Goal: Book appointment/travel/reservation

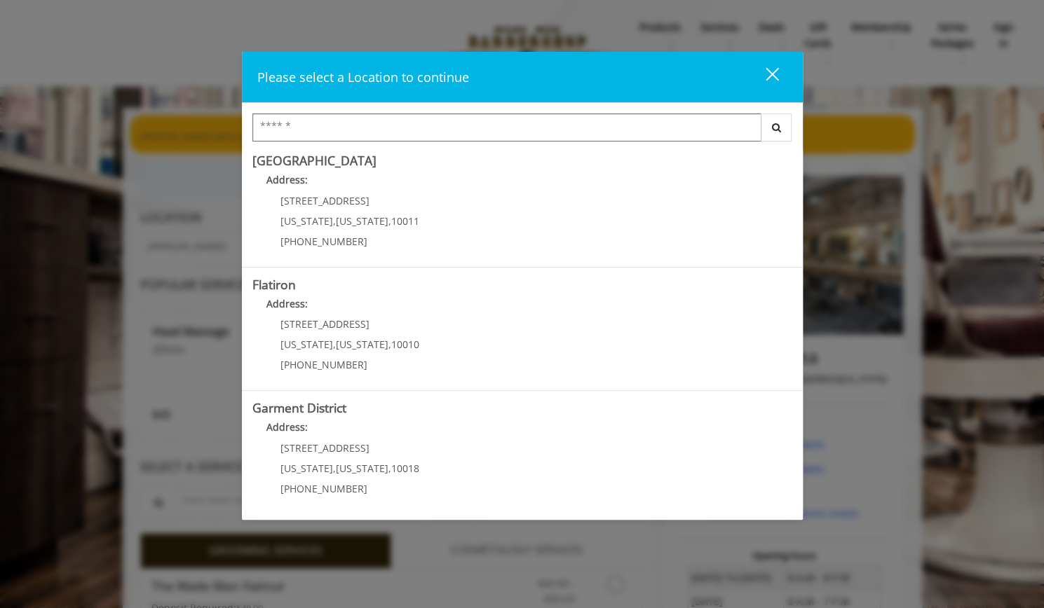
scroll to position [252, 0]
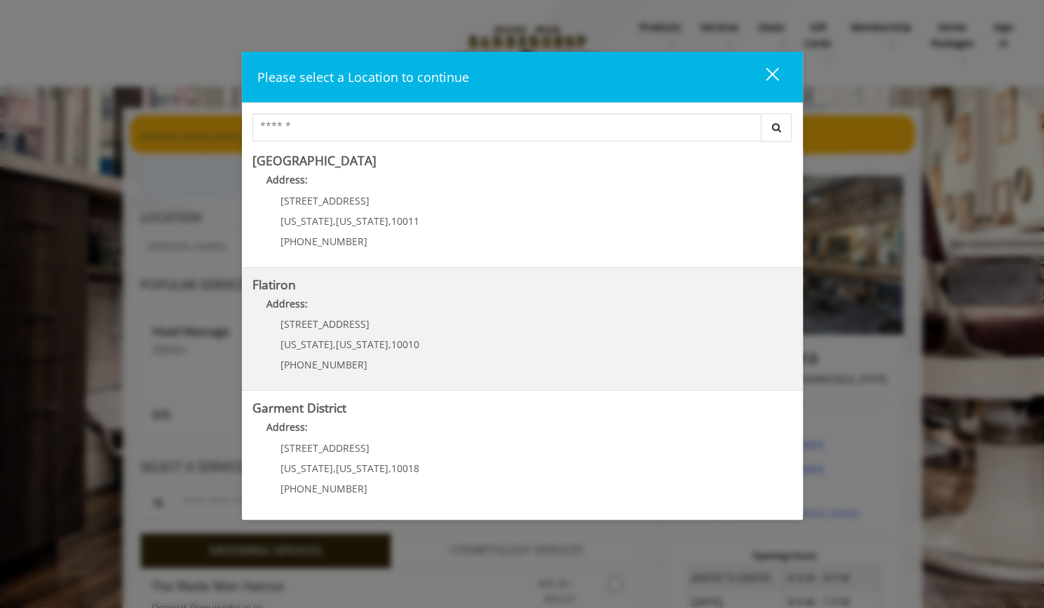
click at [404, 339] on span "10010" at bounding box center [405, 344] width 28 height 13
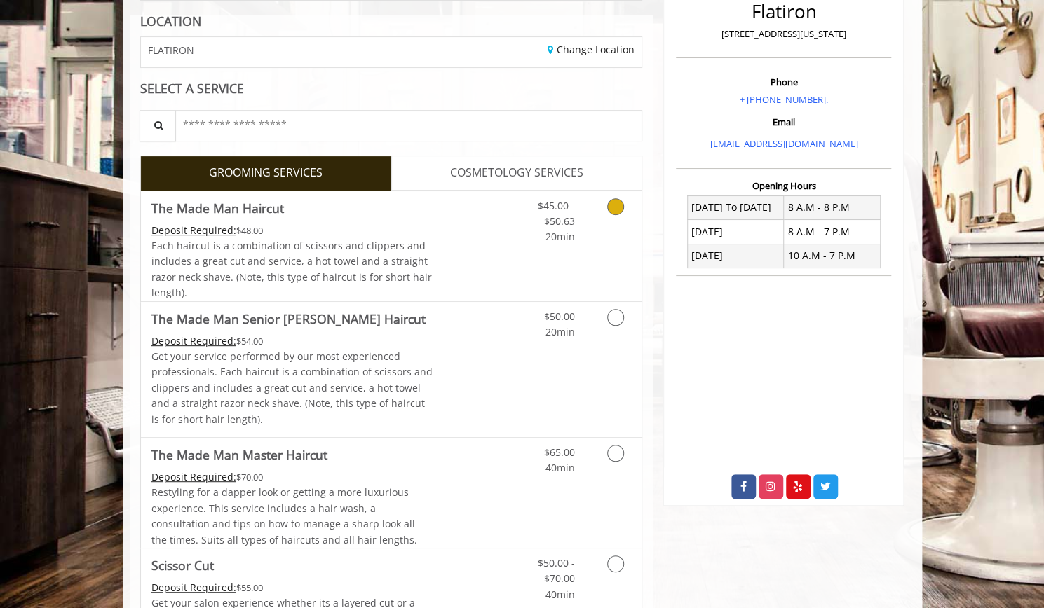
scroll to position [200, 0]
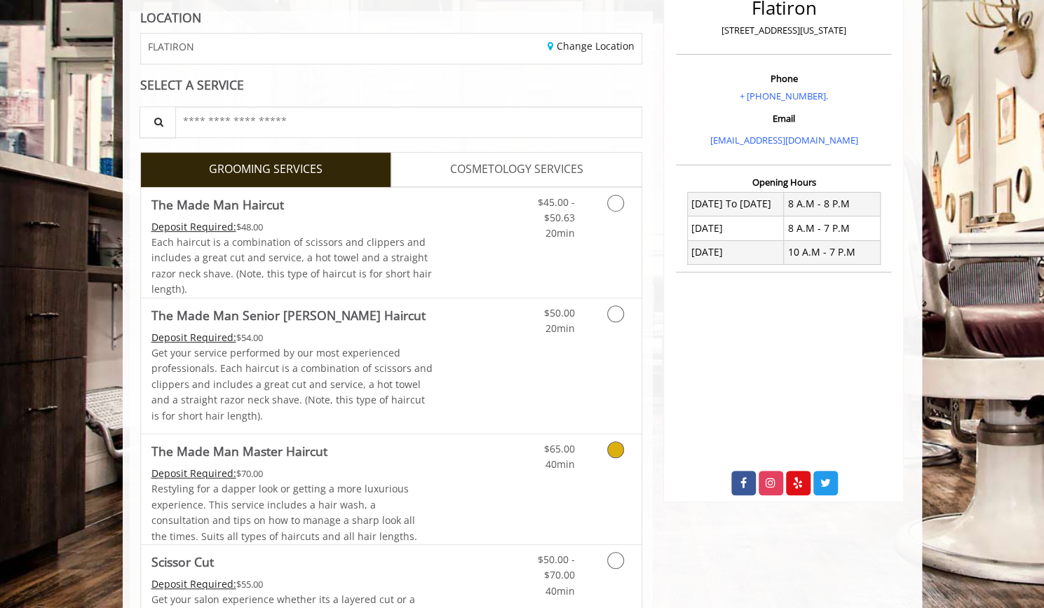
click at [617, 442] on icon "Grooming services" at bounding box center [615, 450] width 17 height 17
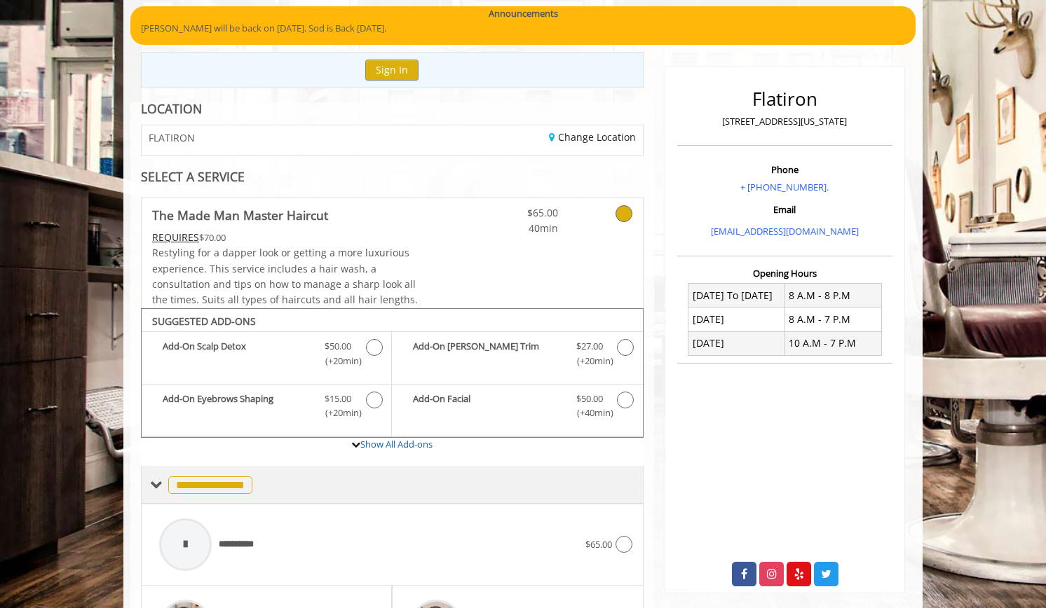
scroll to position [48, 0]
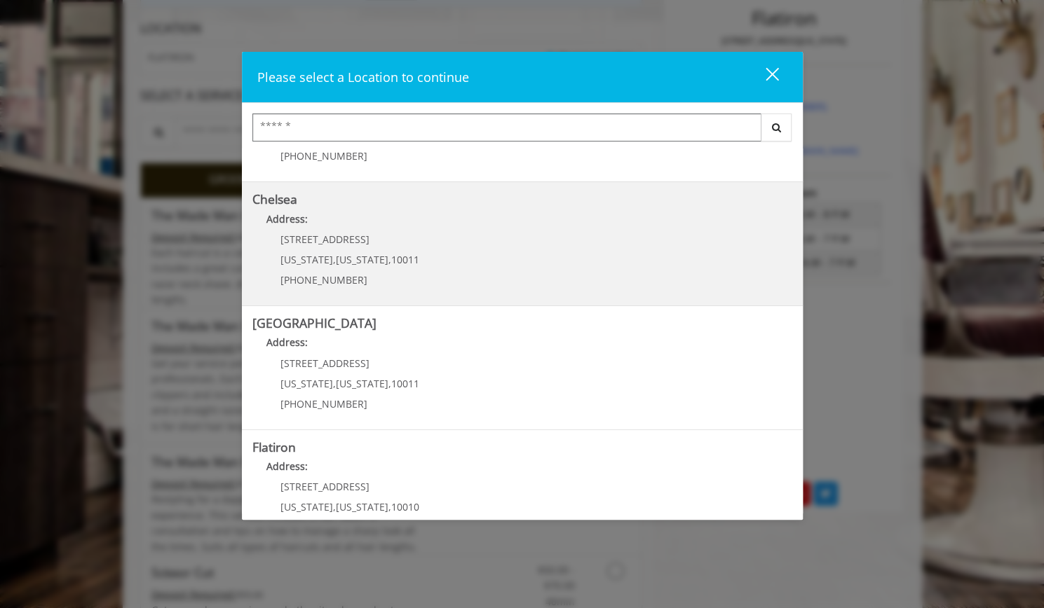
scroll to position [77, 0]
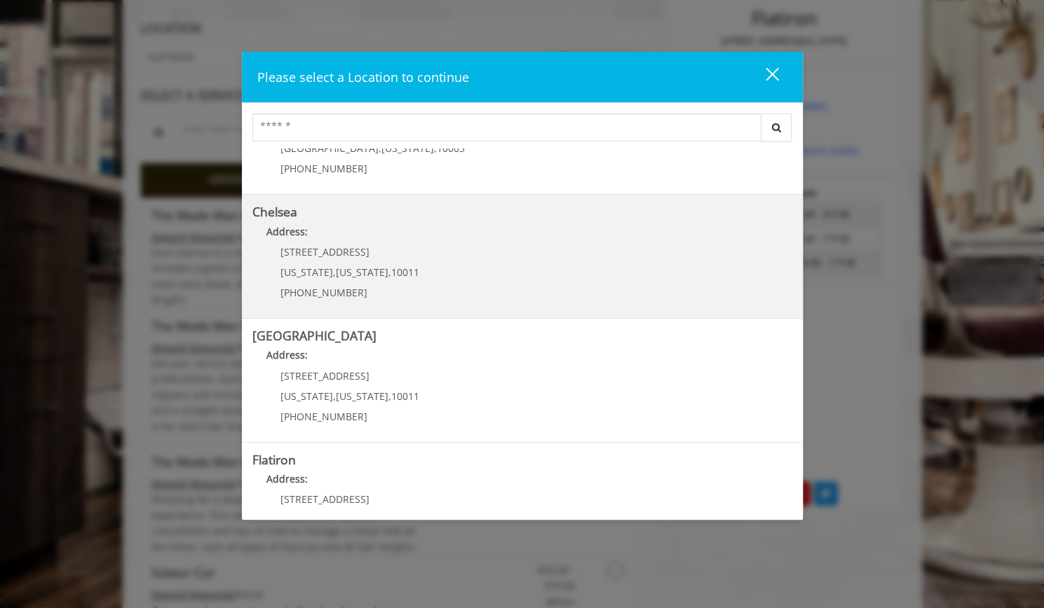
click at [444, 266] on link "Chelsea Address: [STREET_ADDRESS][US_STATE][US_STATE] (917) 639-3902" at bounding box center [522, 256] width 540 height 102
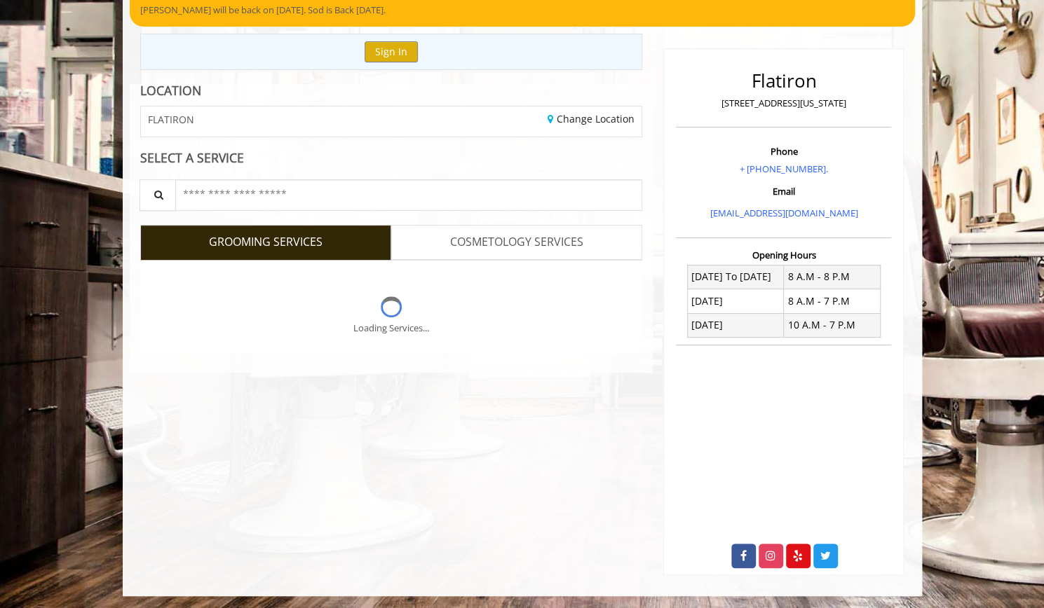
scroll to position [189, 0]
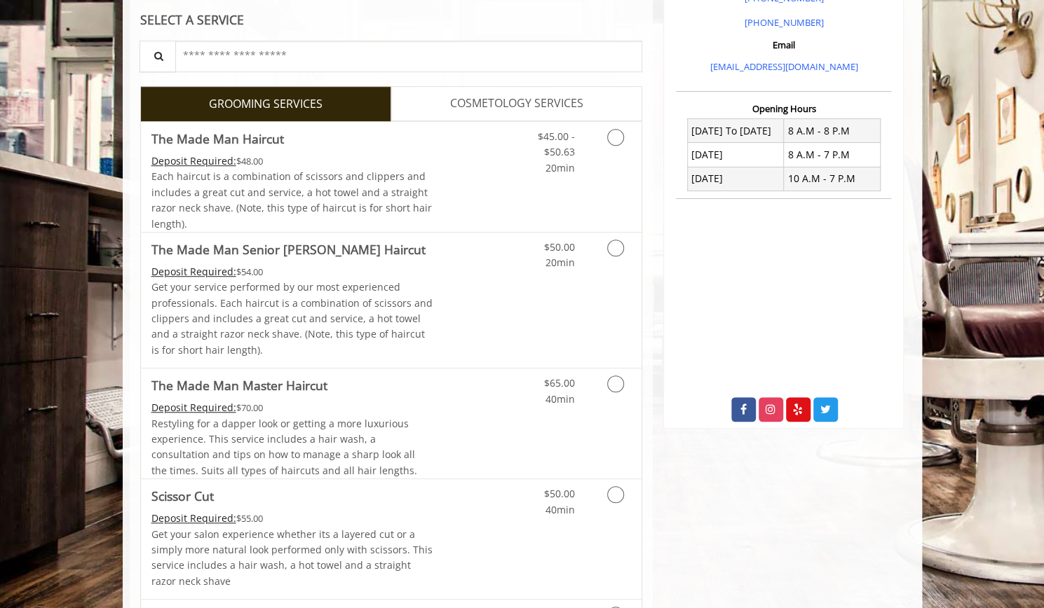
scroll to position [449, 0]
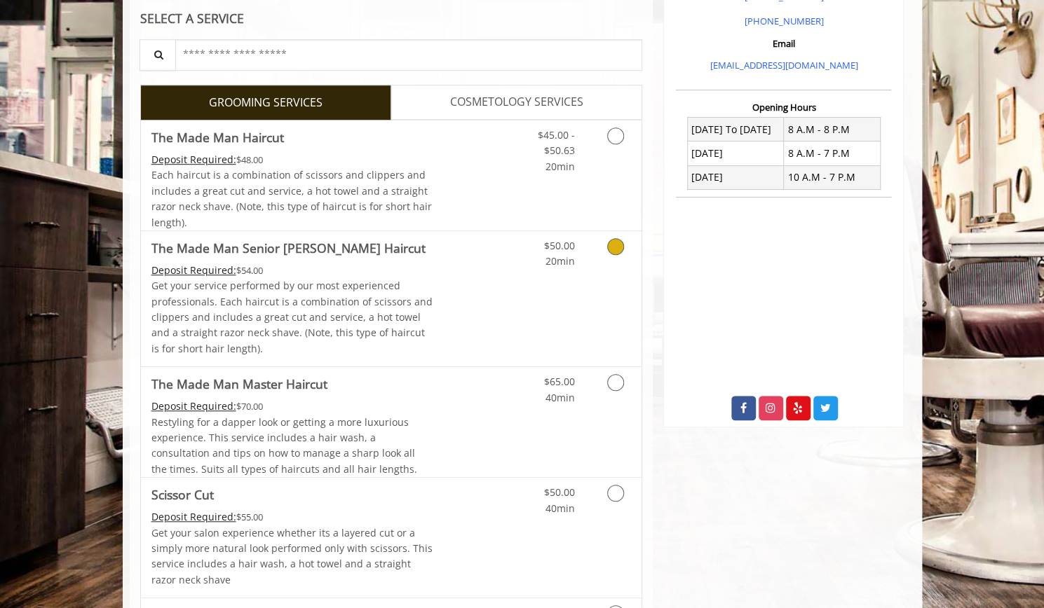
click at [624, 249] on link "Grooming services" at bounding box center [613, 250] width 36 height 39
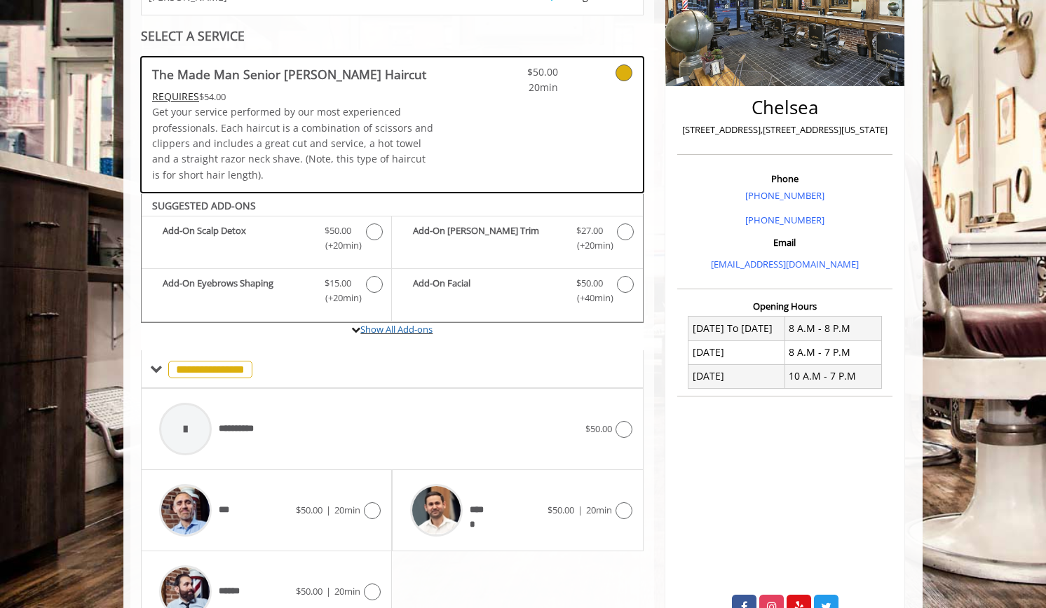
scroll to position [250, 0]
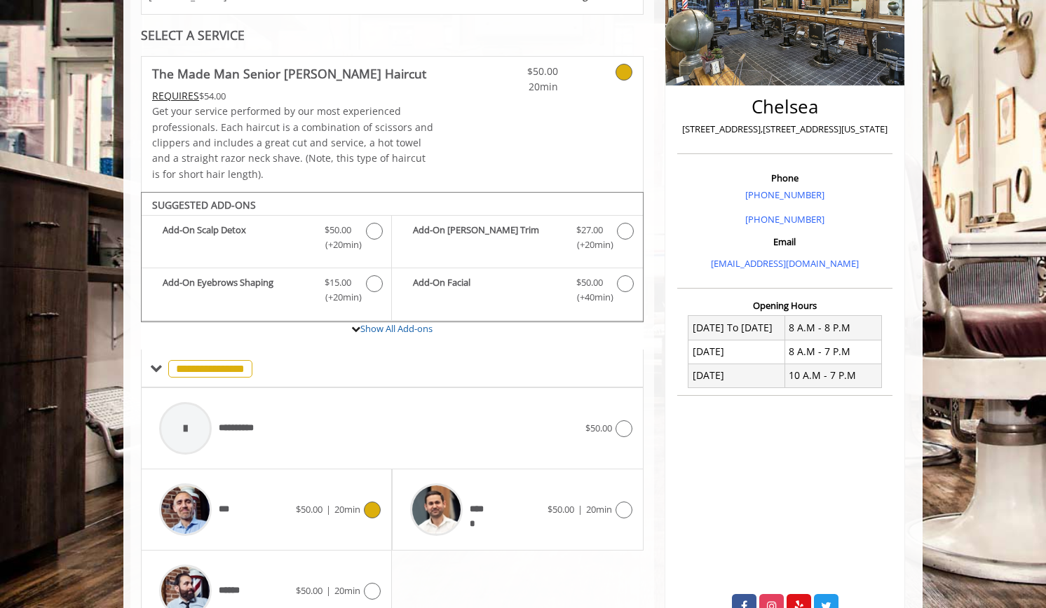
click at [357, 508] on span "20min" at bounding box center [347, 509] width 26 height 13
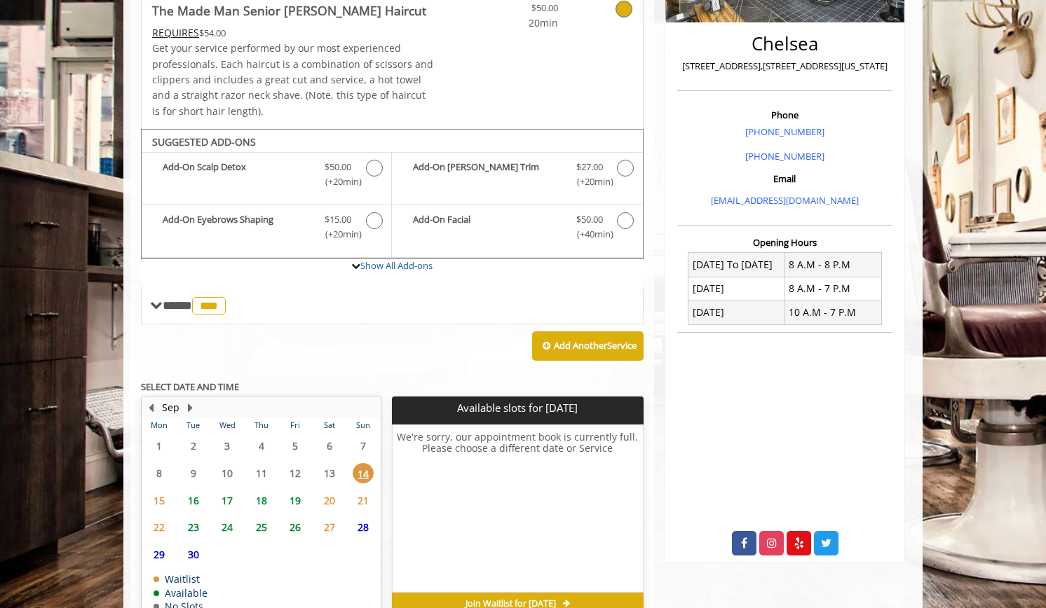
scroll to position [386, 0]
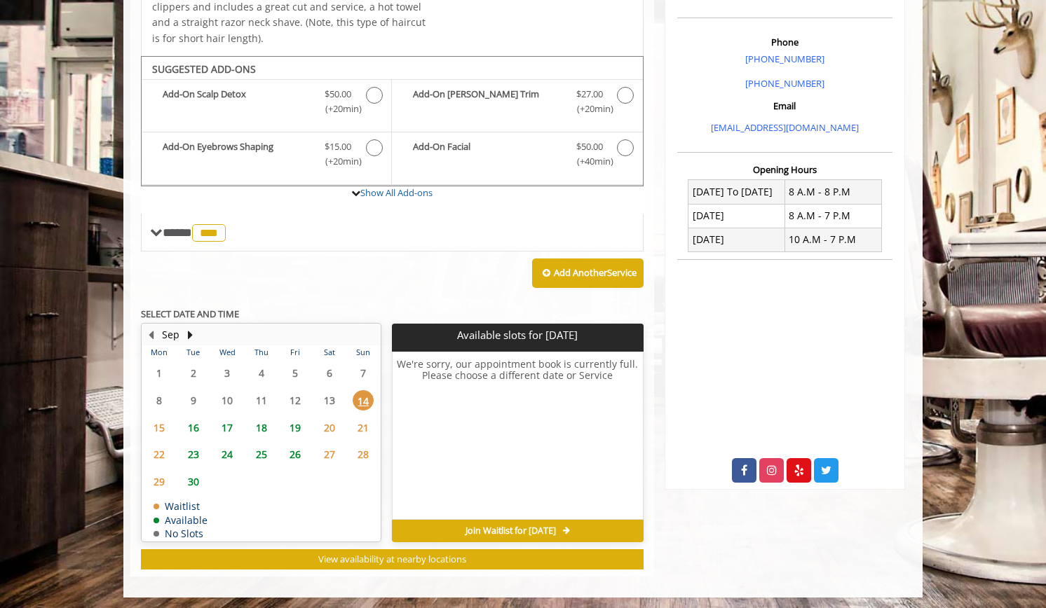
click at [256, 430] on span "18" at bounding box center [261, 428] width 21 height 20
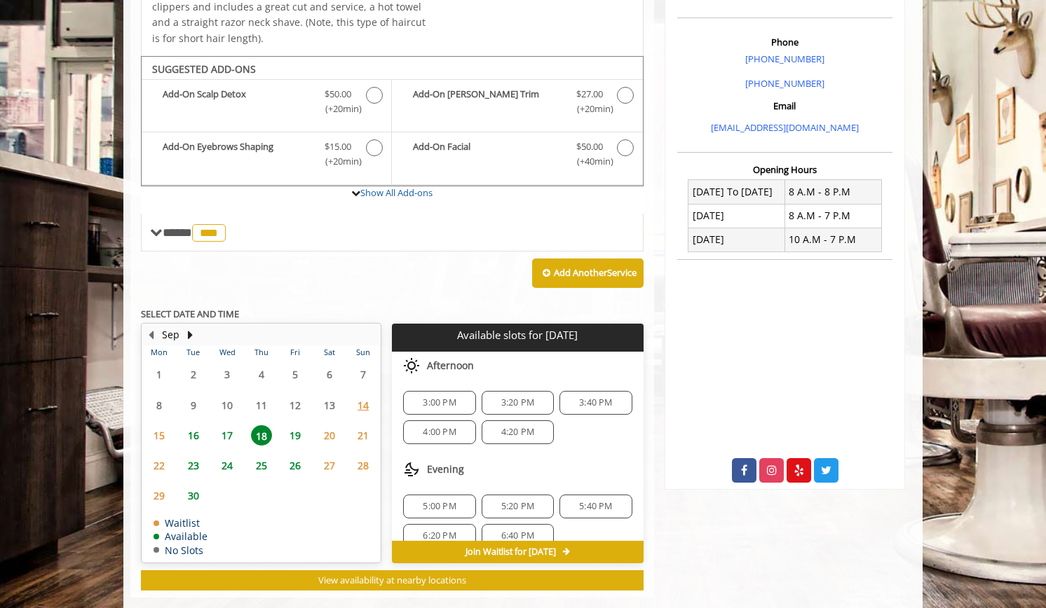
scroll to position [407, 0]
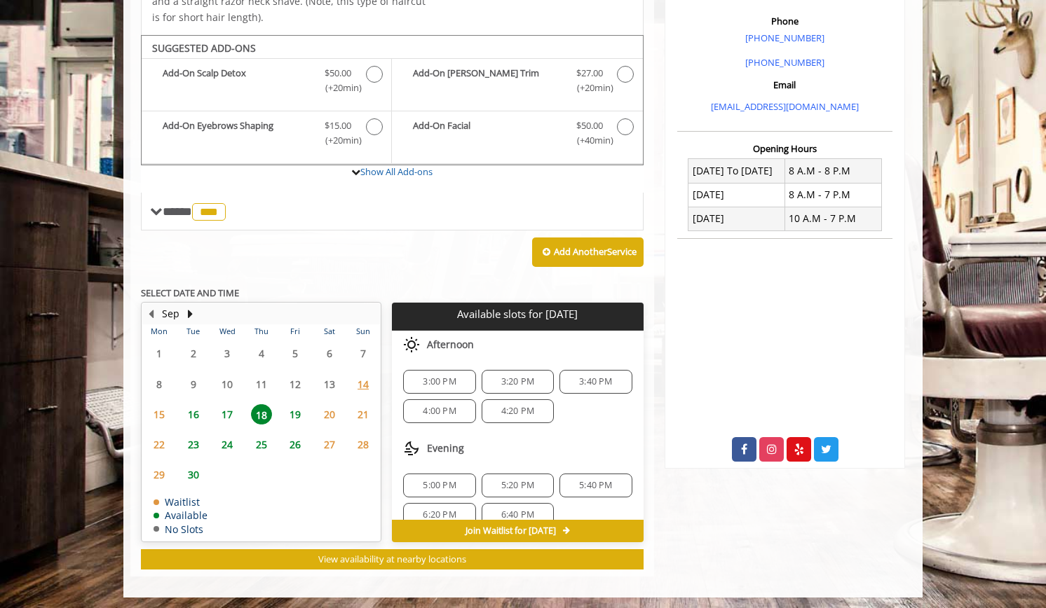
click at [227, 411] on span "17" at bounding box center [227, 414] width 21 height 20
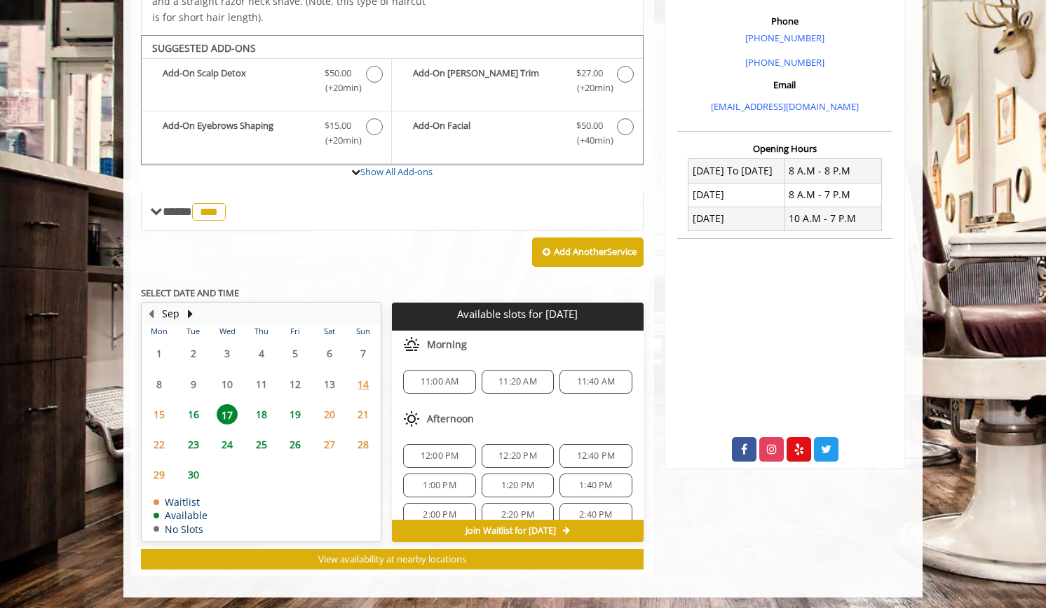
click at [198, 407] on span "16" at bounding box center [193, 414] width 21 height 20
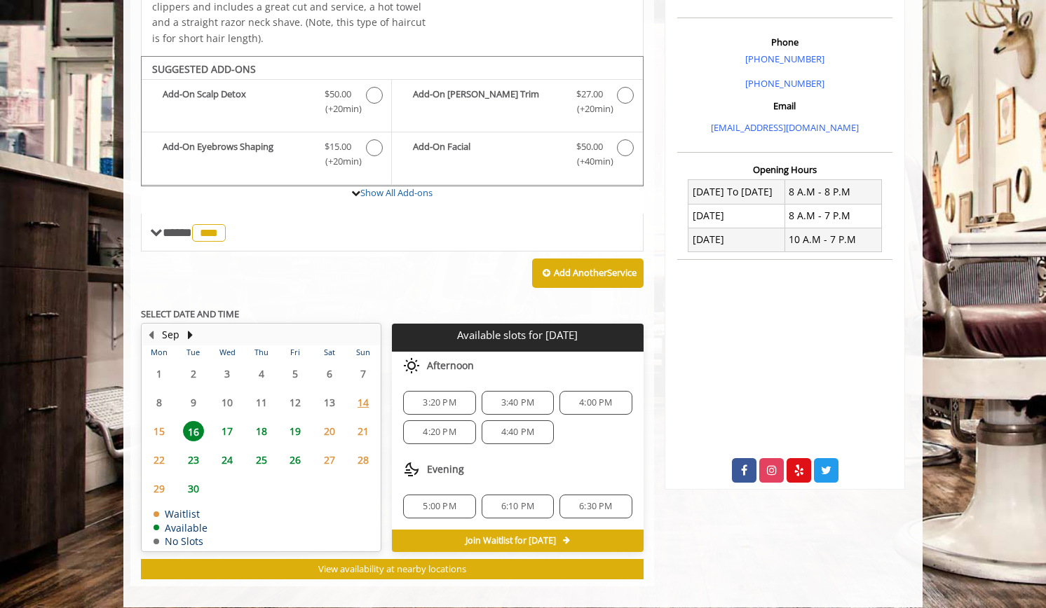
scroll to position [395, 0]
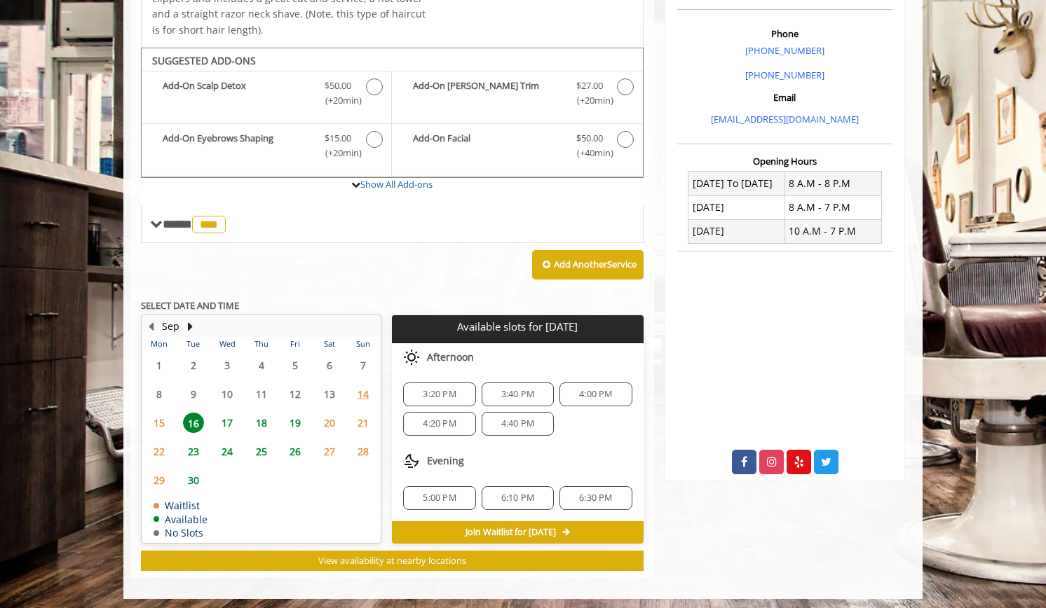
click at [263, 416] on span "18" at bounding box center [261, 423] width 21 height 20
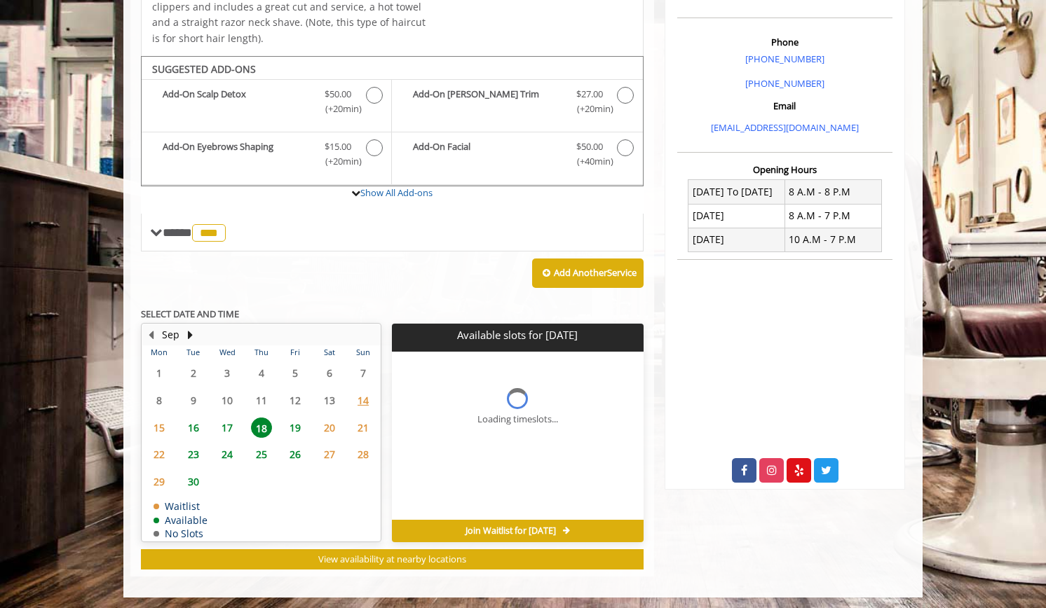
scroll to position [407, 0]
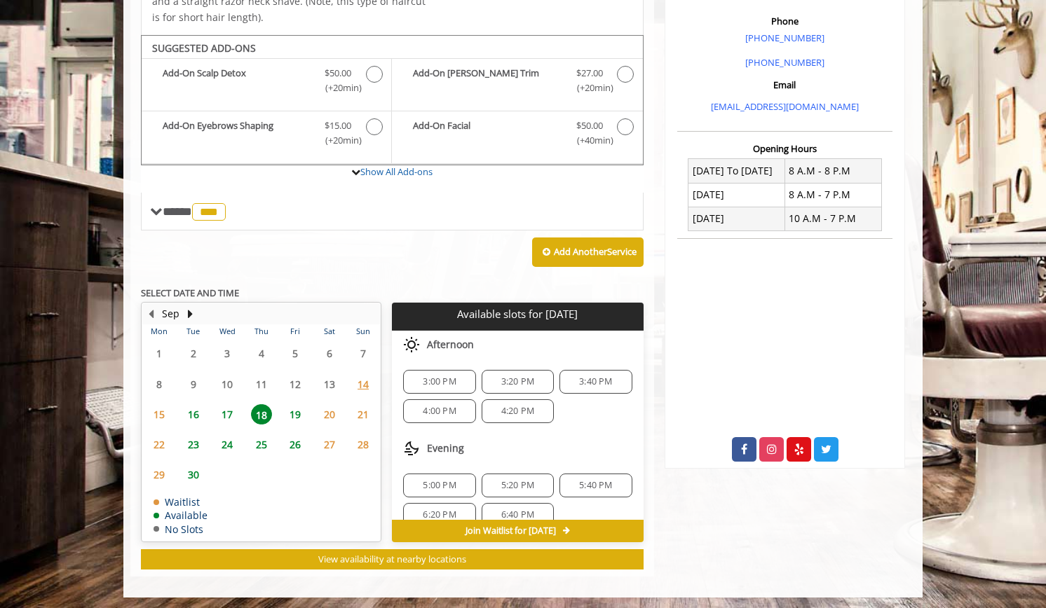
click at [418, 406] on span "4:00 PM" at bounding box center [439, 411] width 60 height 11
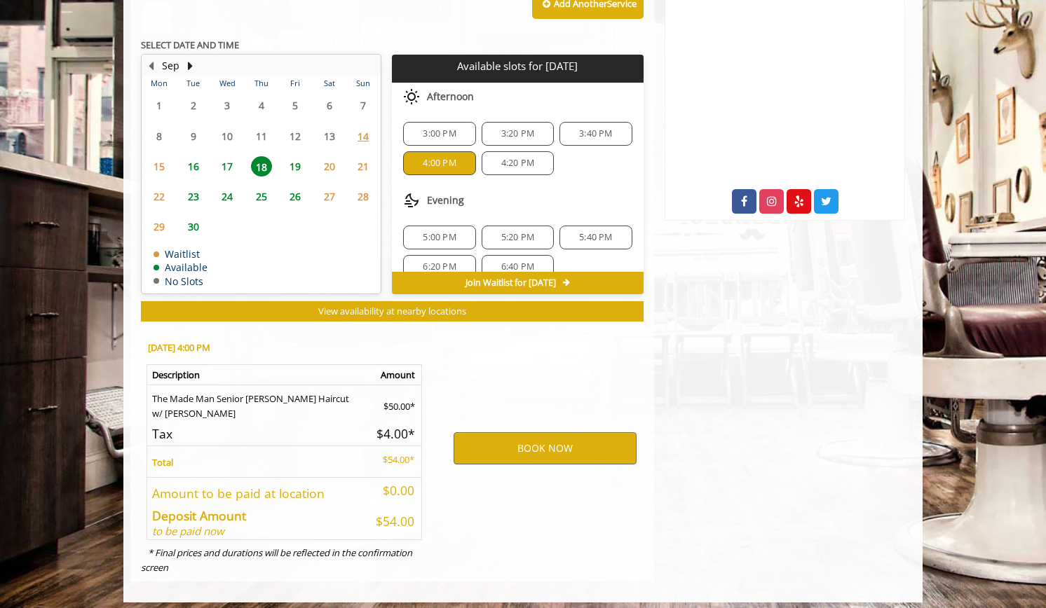
scroll to position [659, 0]
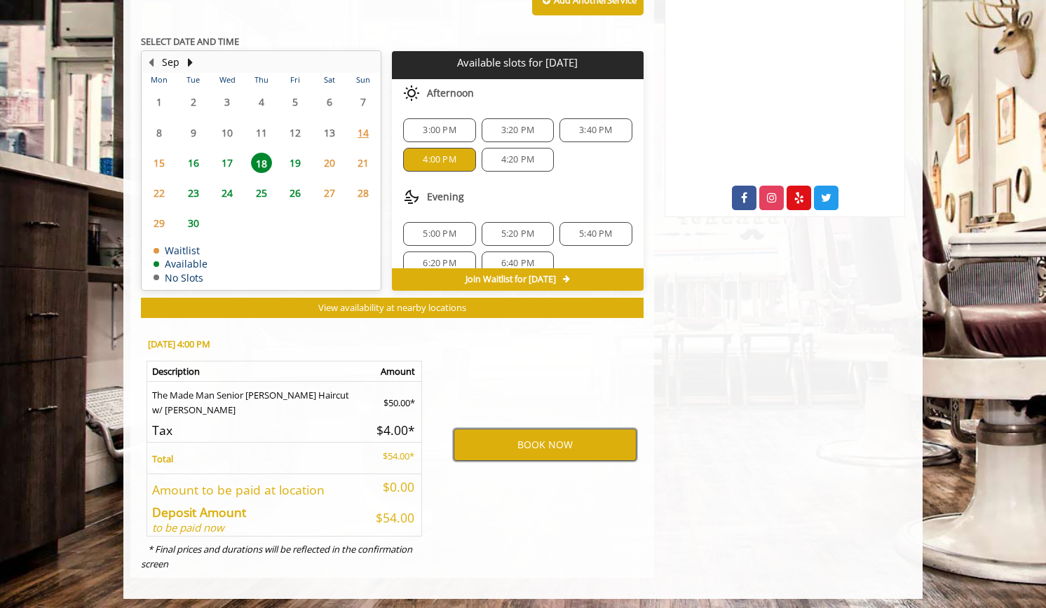
click at [523, 435] on button "BOOK NOW" at bounding box center [545, 445] width 183 height 32
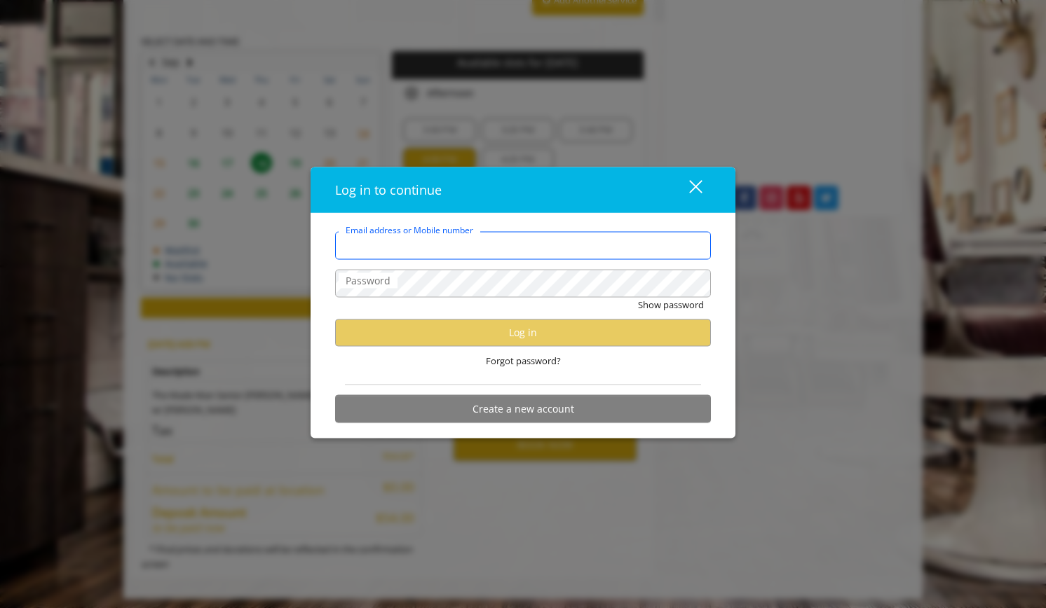
type input "**********"
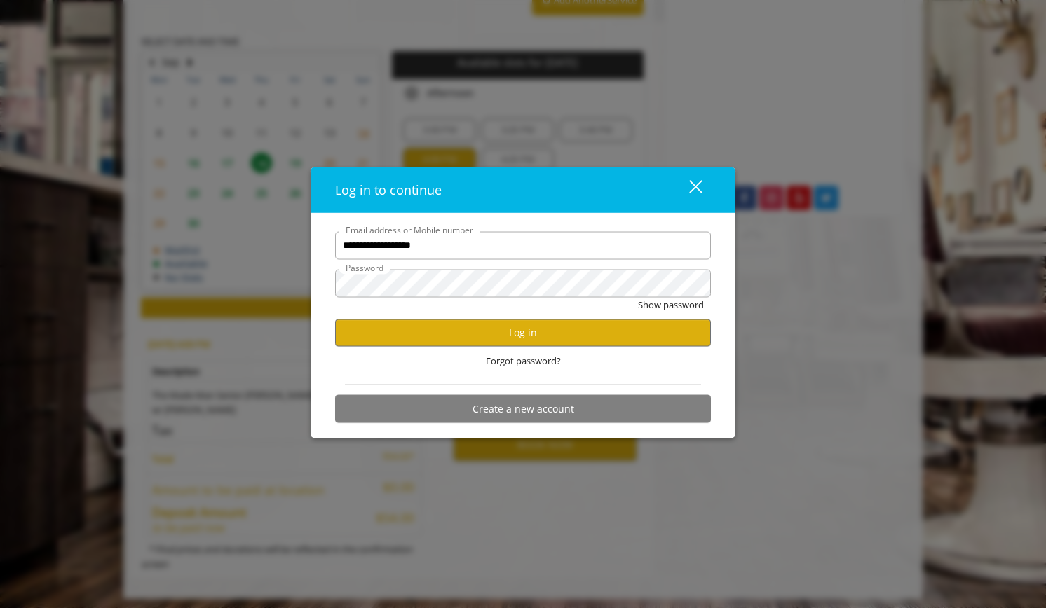
scroll to position [0, 0]
click at [503, 341] on button "Log in" at bounding box center [523, 332] width 376 height 27
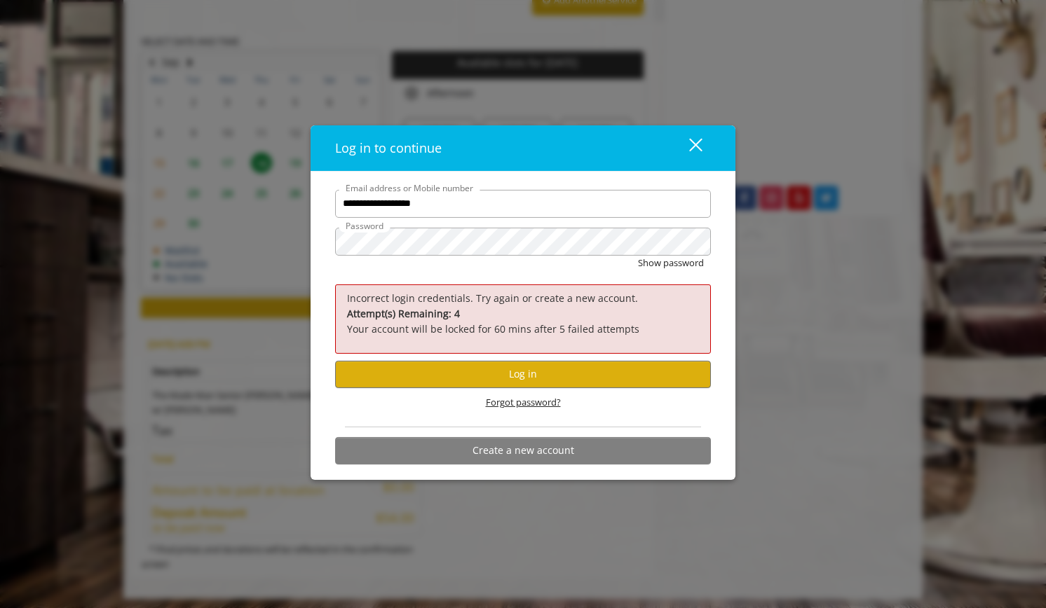
click at [529, 397] on span "Forgot password?" at bounding box center [523, 402] width 75 height 15
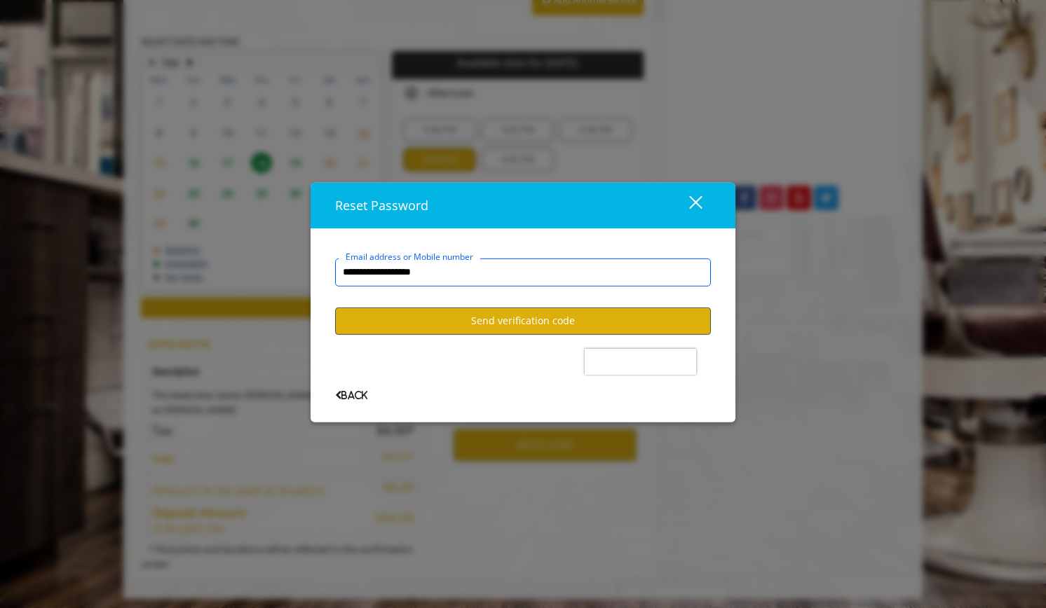
type input "**********"
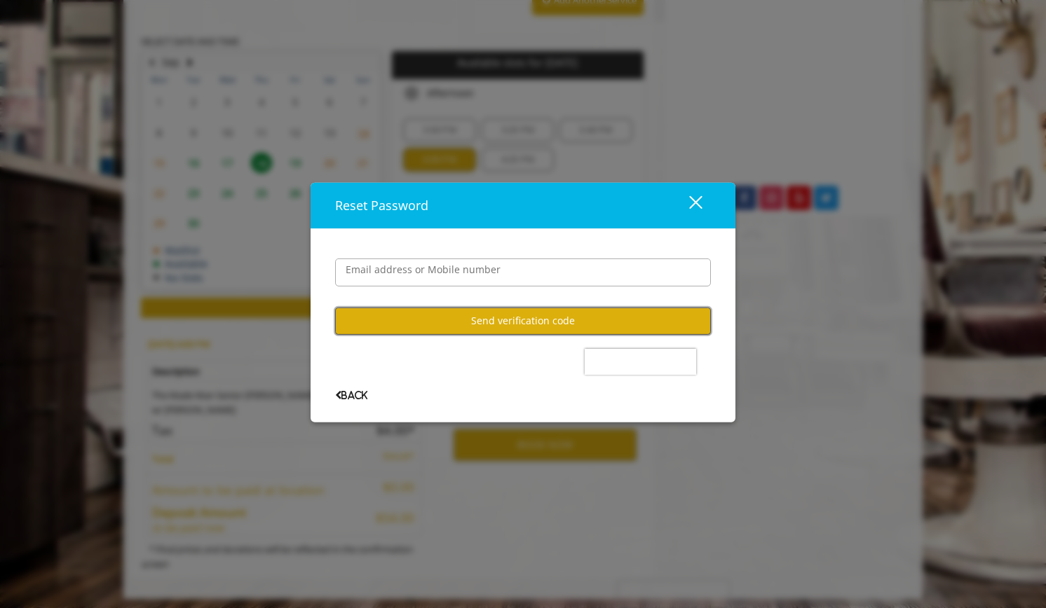
click at [495, 319] on button "Send verification code" at bounding box center [523, 321] width 376 height 27
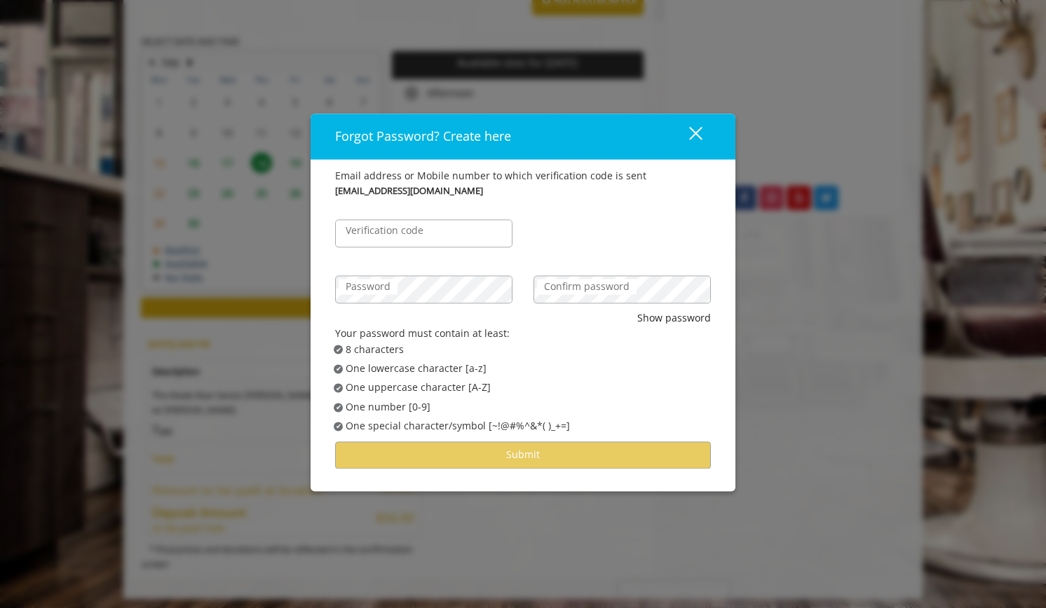
click at [398, 229] on label "Verification code" at bounding box center [385, 230] width 92 height 15
click at [398, 229] on input "Verification code" at bounding box center [423, 233] width 177 height 28
type input "******"
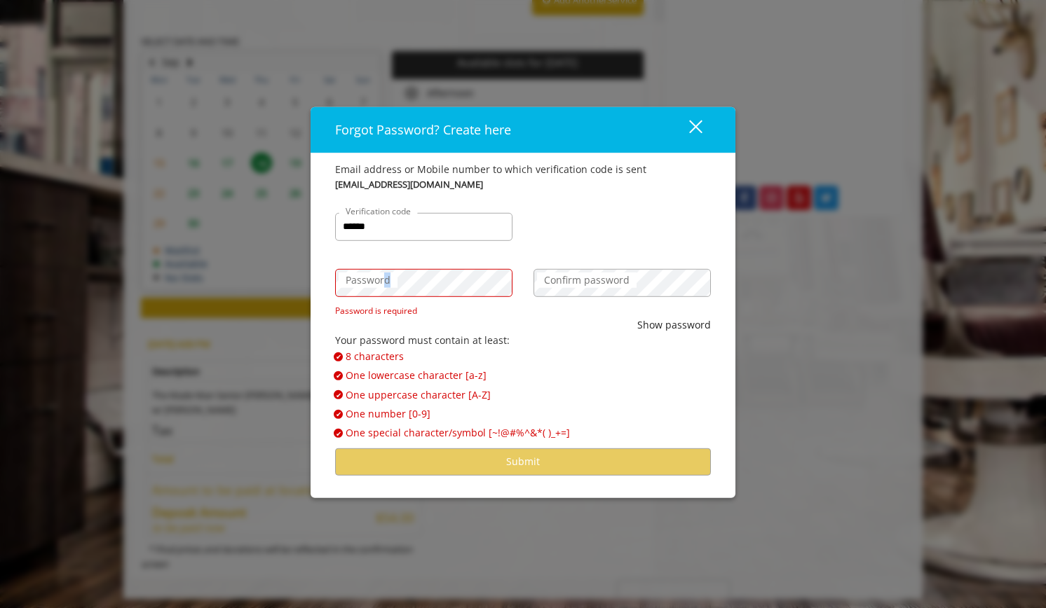
drag, startPoint x: 416, startPoint y: 305, endPoint x: 387, endPoint y: 282, distance: 37.0
click at [387, 282] on label "Password" at bounding box center [368, 280] width 59 height 15
click at [360, 284] on label "Password" at bounding box center [368, 280] width 59 height 15
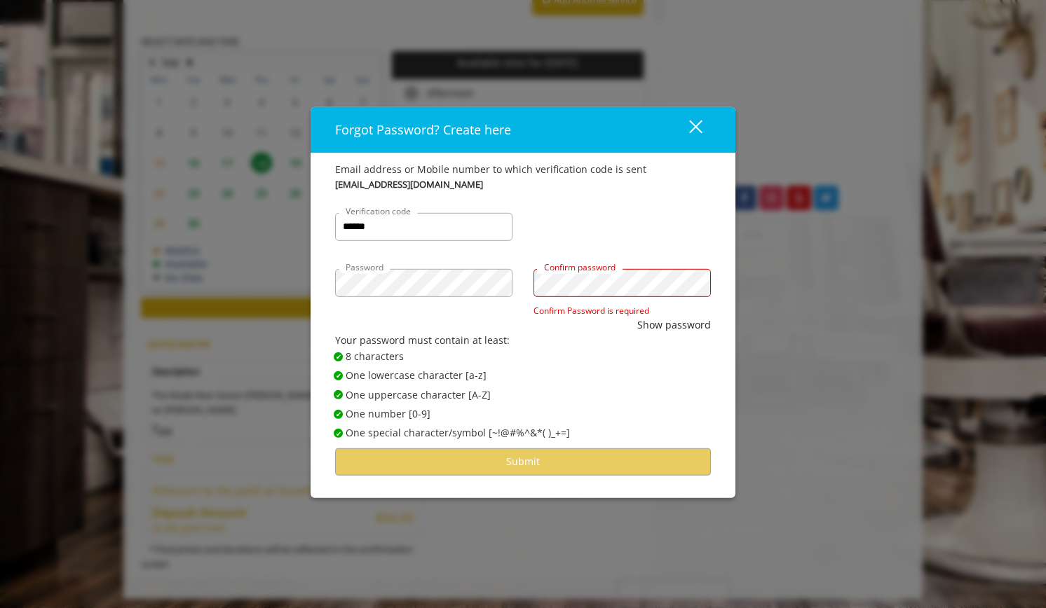
click at [580, 269] on div "Confirm password" at bounding box center [621, 283] width 177 height 28
click at [566, 283] on label "Confirm password" at bounding box center [587, 280] width 100 height 15
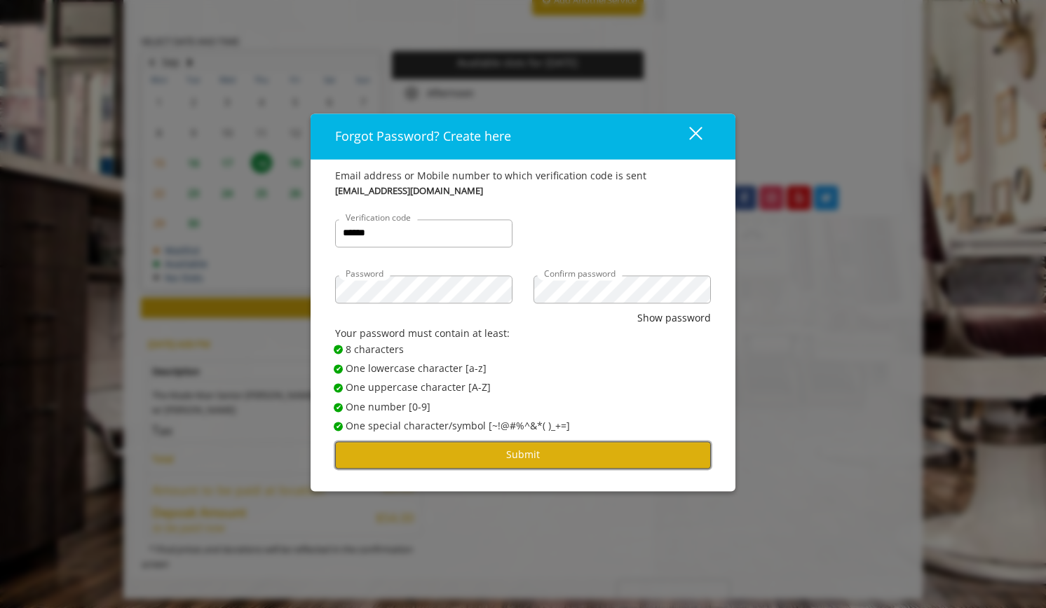
click at [561, 456] on button "Submit" at bounding box center [523, 455] width 376 height 27
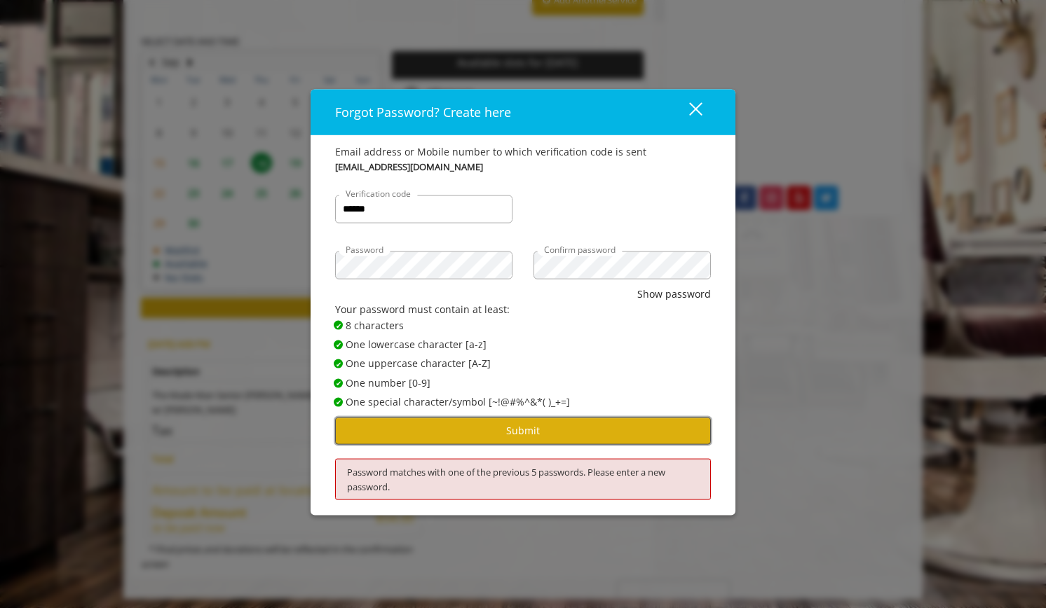
click at [580, 438] on button "Submit" at bounding box center [523, 430] width 376 height 27
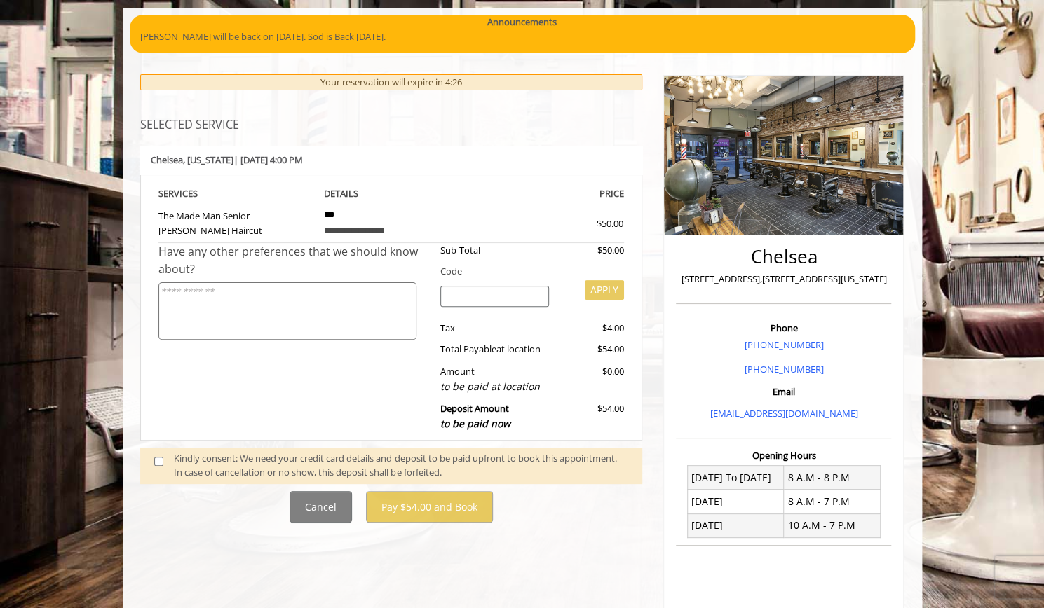
scroll to position [111, 0]
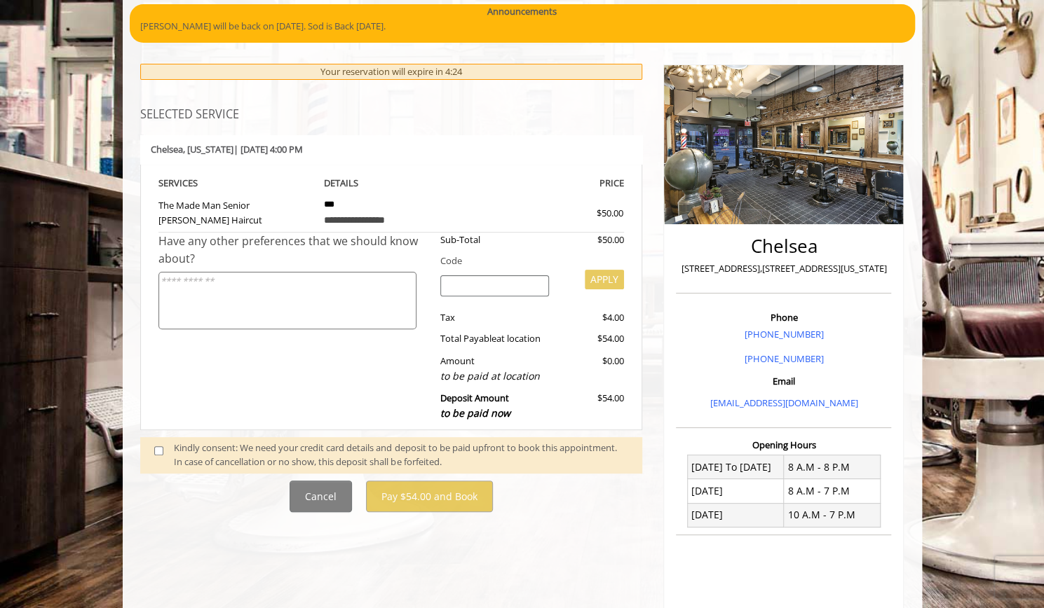
click at [381, 449] on div "Kindly consent: We need your credit card details and deposit to be paid upfront…" at bounding box center [401, 455] width 454 height 29
click at [199, 446] on div "Kindly consent: We need your credit card details and deposit to be paid upfront…" at bounding box center [401, 455] width 454 height 29
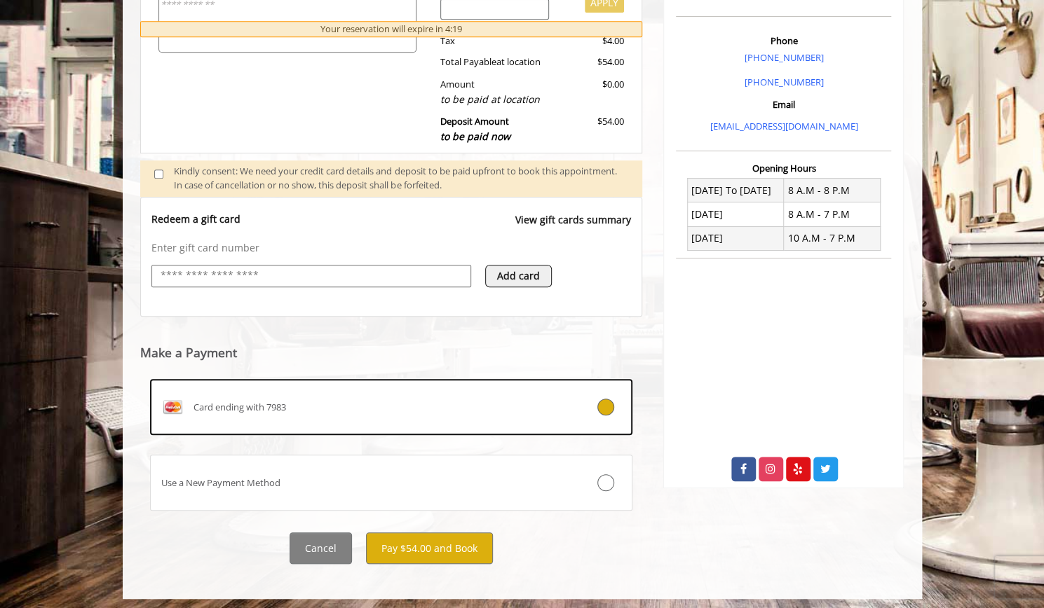
scroll to position [390, 0]
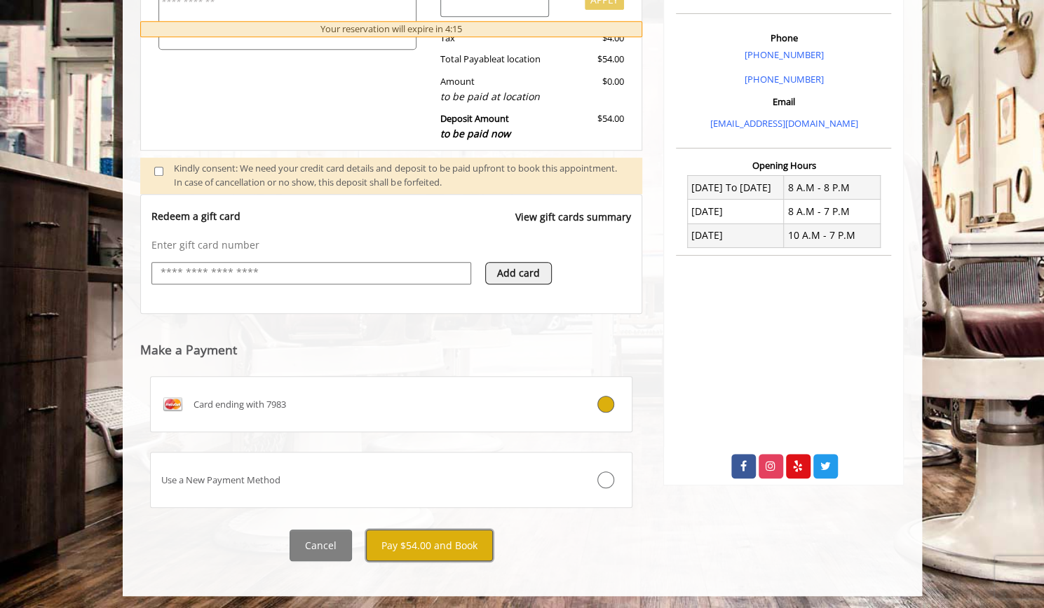
click at [441, 554] on button "Pay $54.00 and Book" at bounding box center [429, 546] width 127 height 32
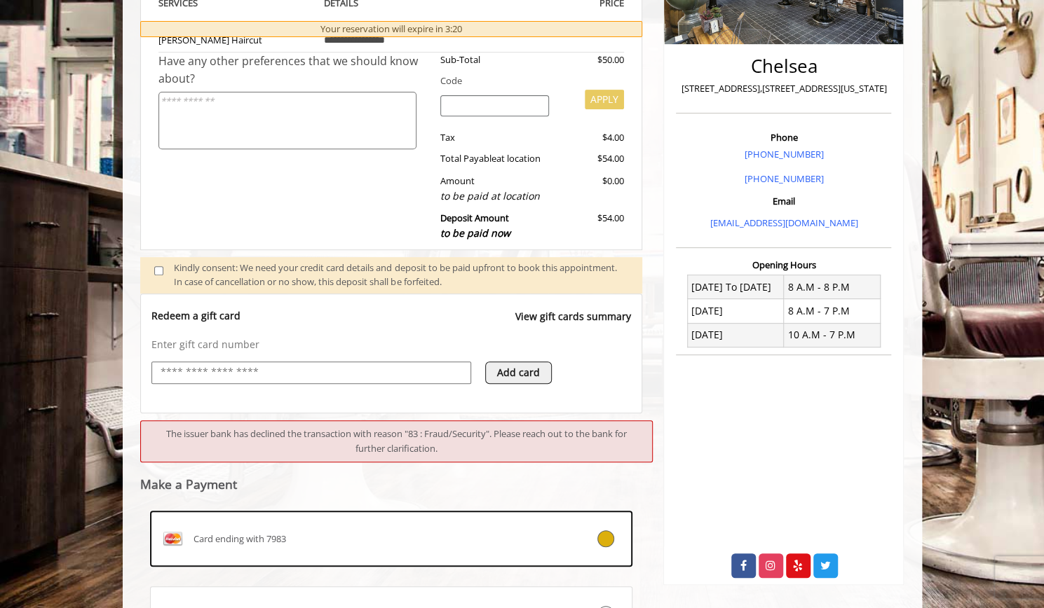
scroll to position [425, 0]
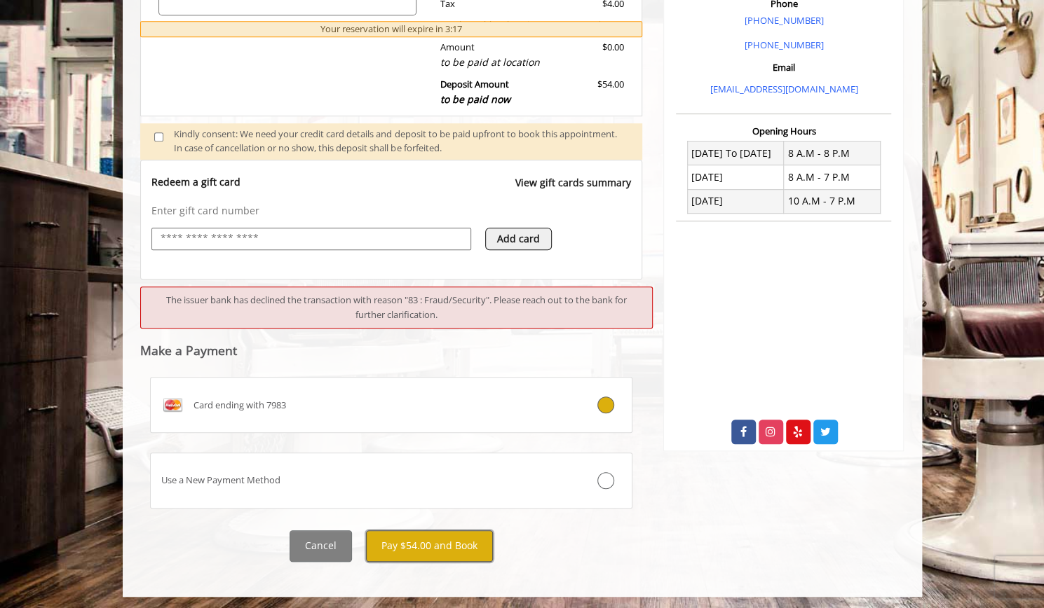
click at [431, 553] on button "Pay $54.00 and Book" at bounding box center [429, 547] width 127 height 32
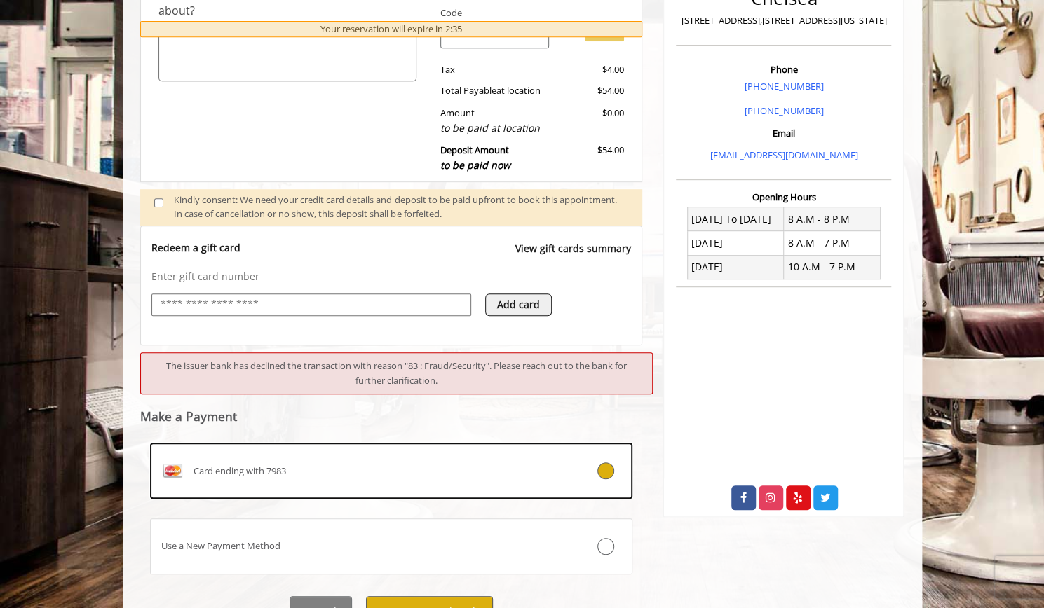
scroll to position [360, 0]
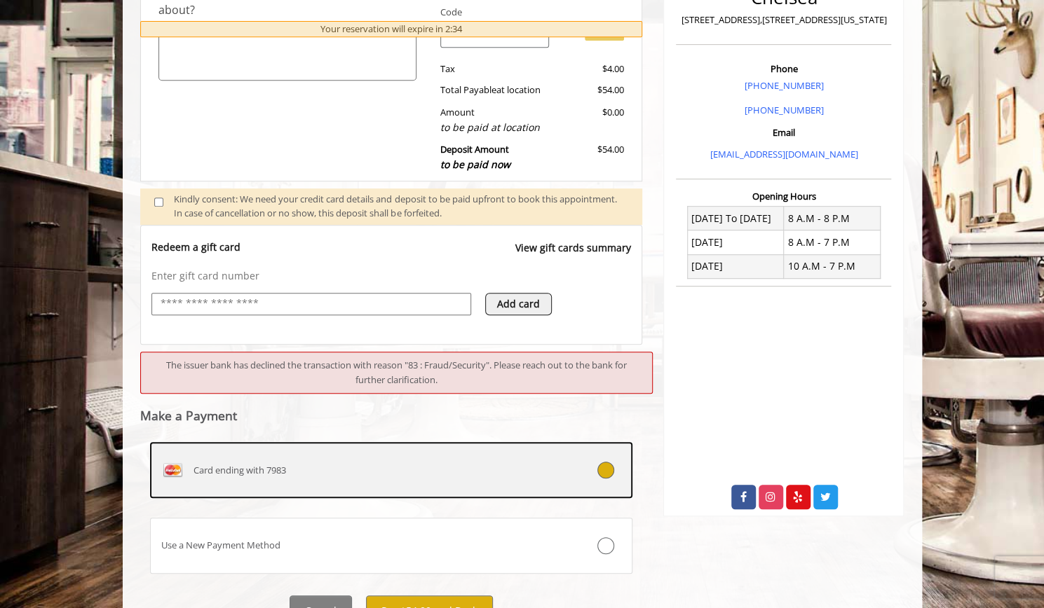
click at [387, 476] on div "Card ending with 7983" at bounding box center [351, 470] width 401 height 22
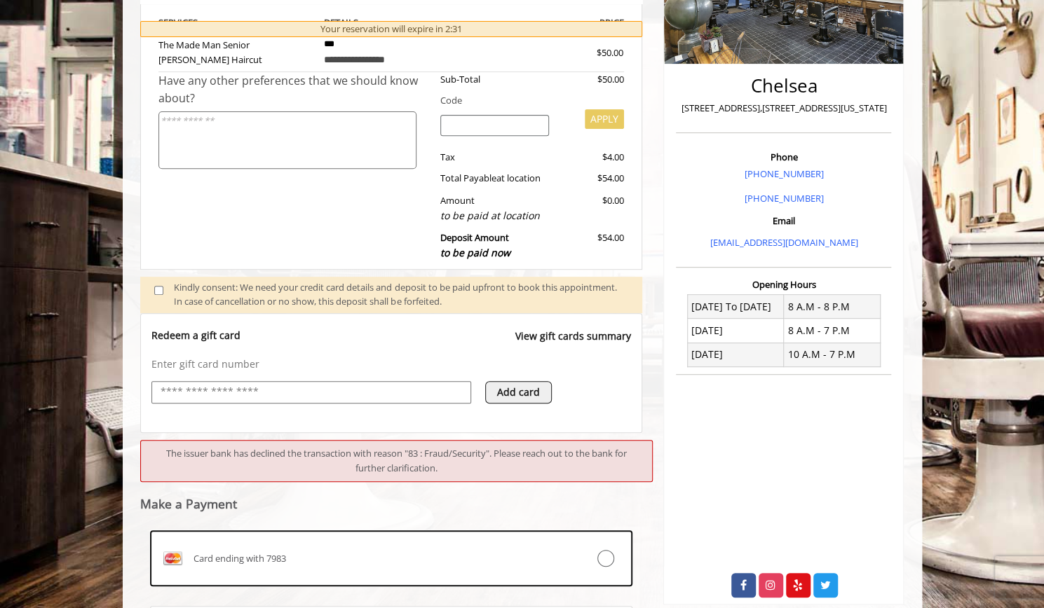
scroll to position [425, 0]
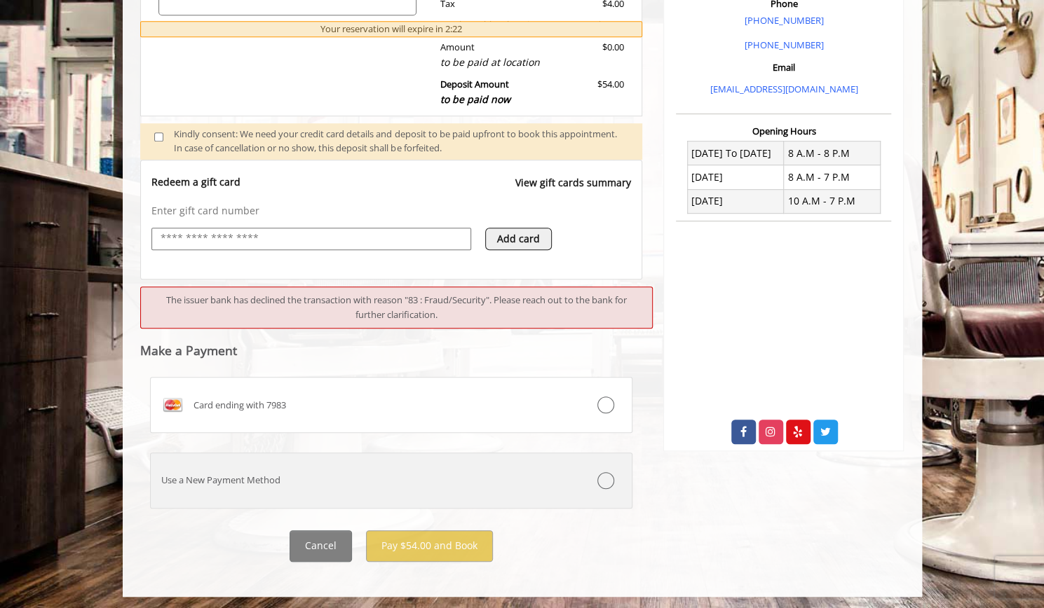
click at [593, 498] on label "Use a New Payment Method" at bounding box center [391, 481] width 483 height 56
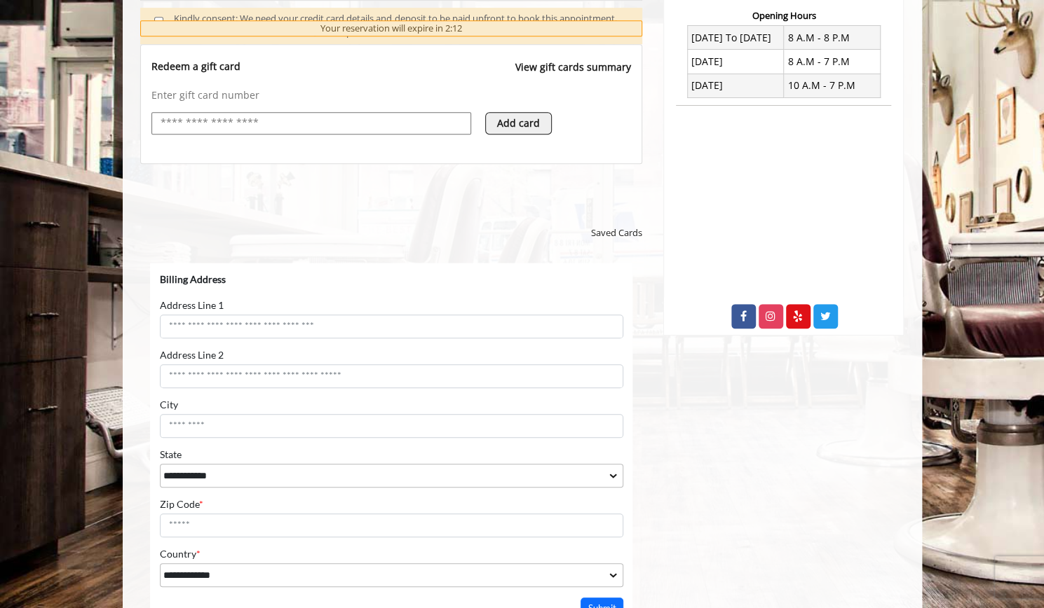
scroll to position [690, 0]
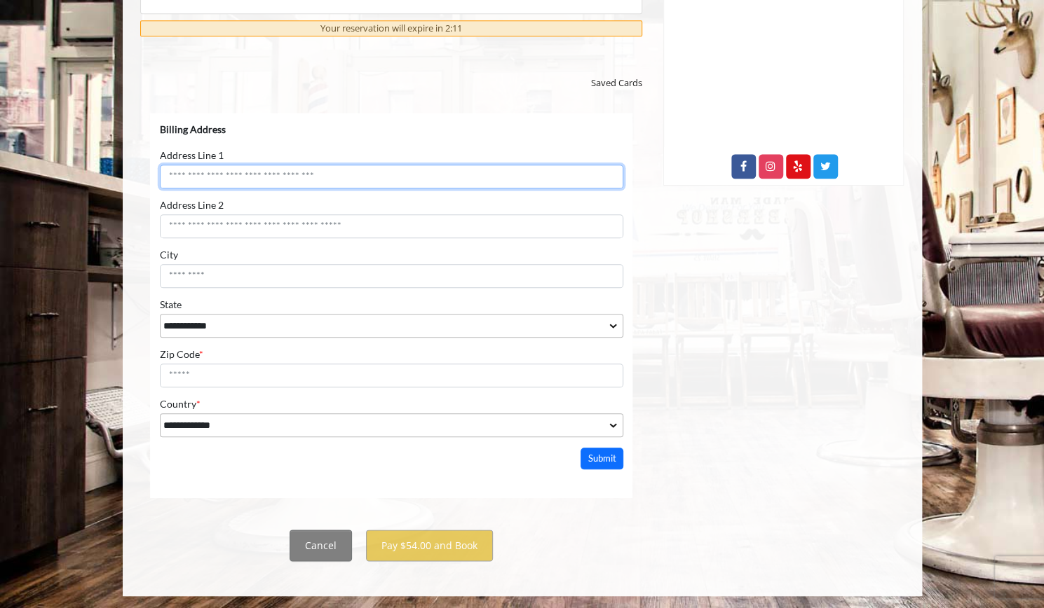
click at [383, 167] on input "Address Line 1" at bounding box center [390, 177] width 463 height 24
type input "**********"
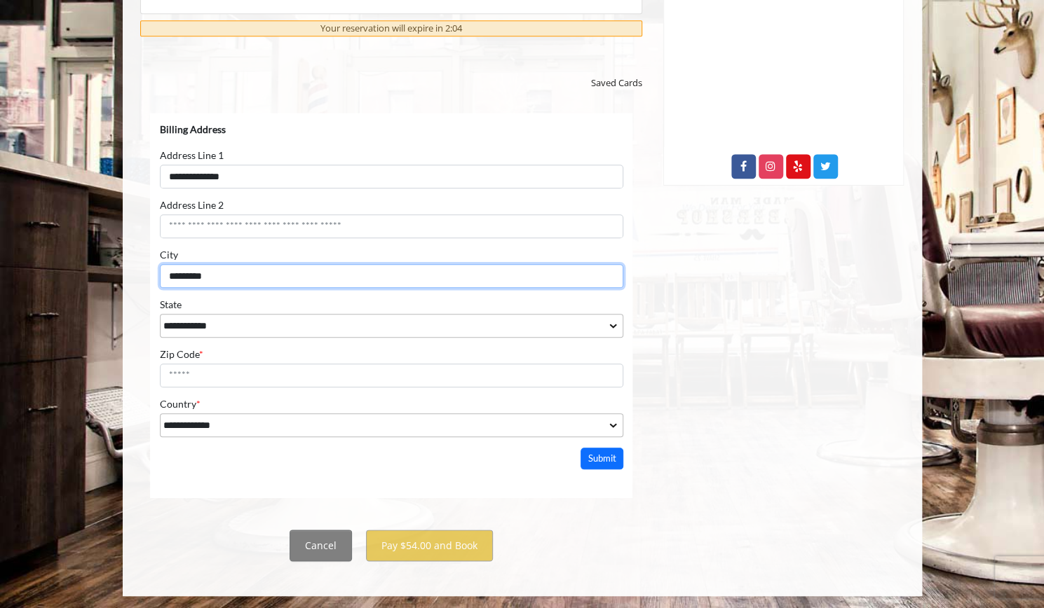
type input "*********"
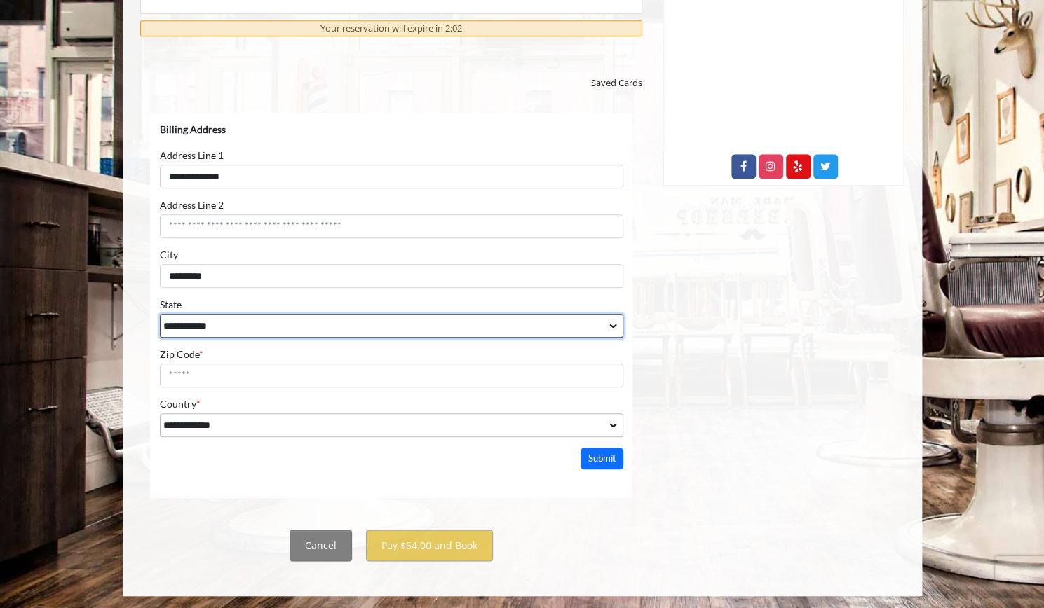
select select "**"
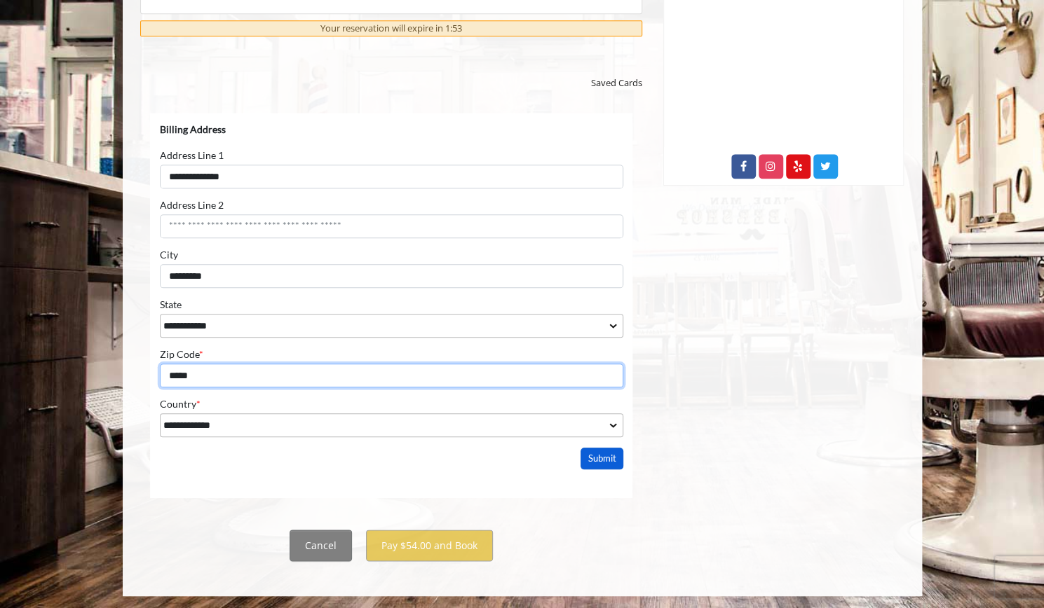
type input "*****"
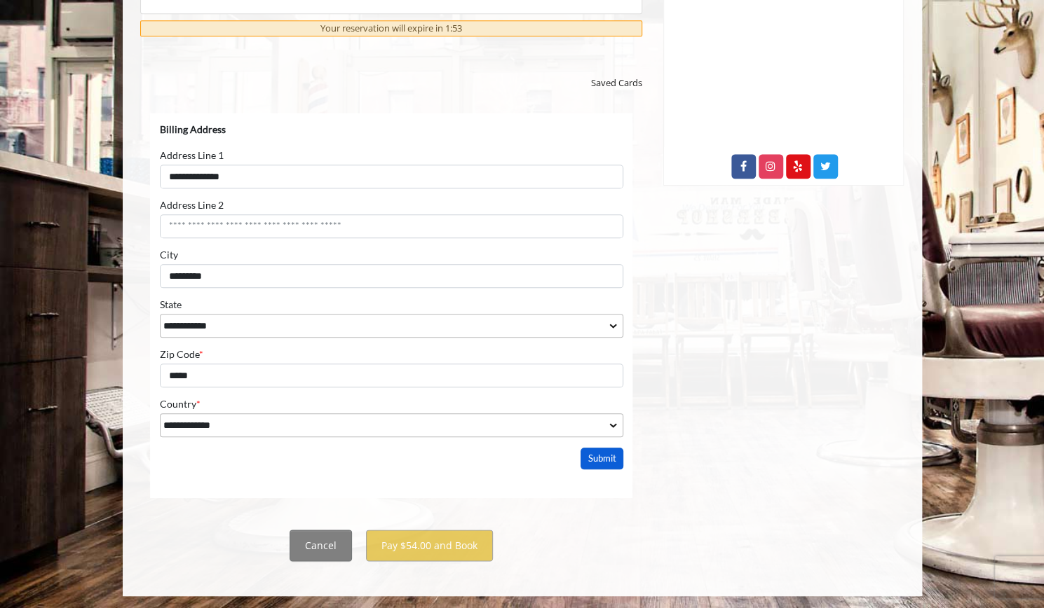
click at [601, 461] on button "Submit" at bounding box center [601, 459] width 43 height 22
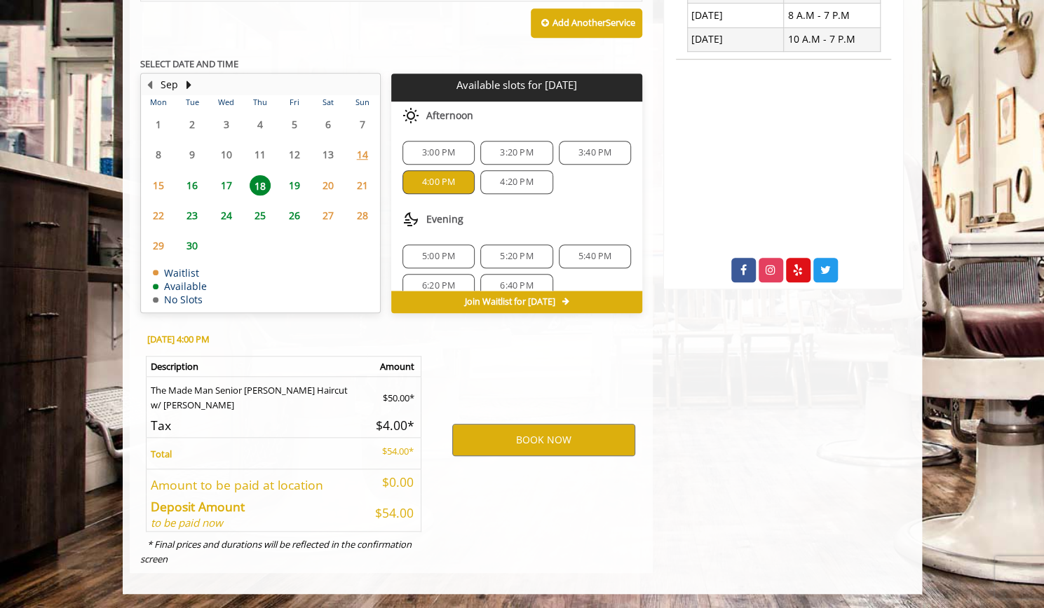
scroll to position [583, 0]
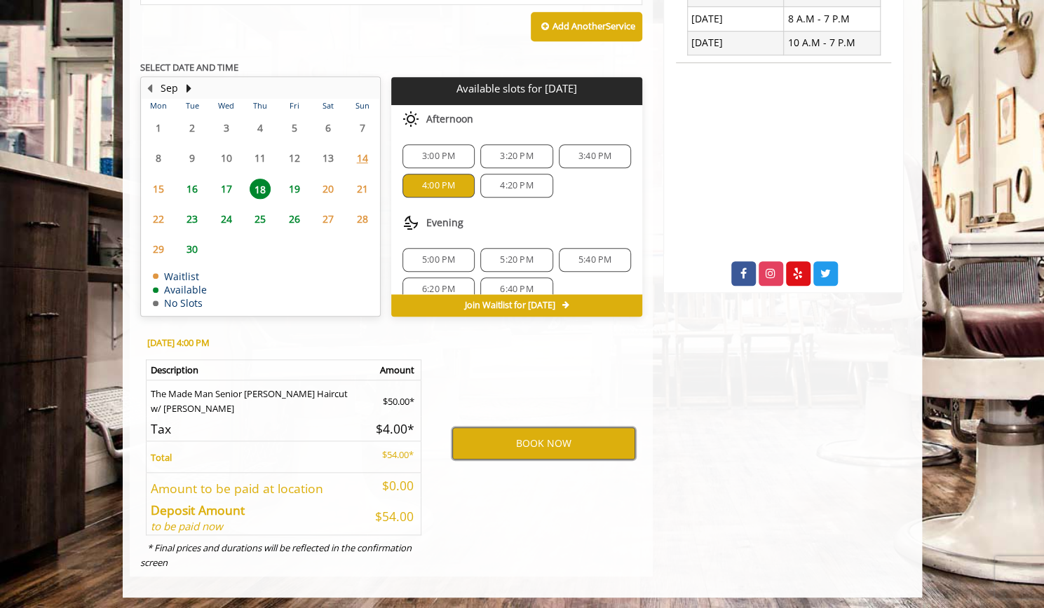
click at [551, 442] on button "BOOK NOW" at bounding box center [543, 444] width 183 height 32
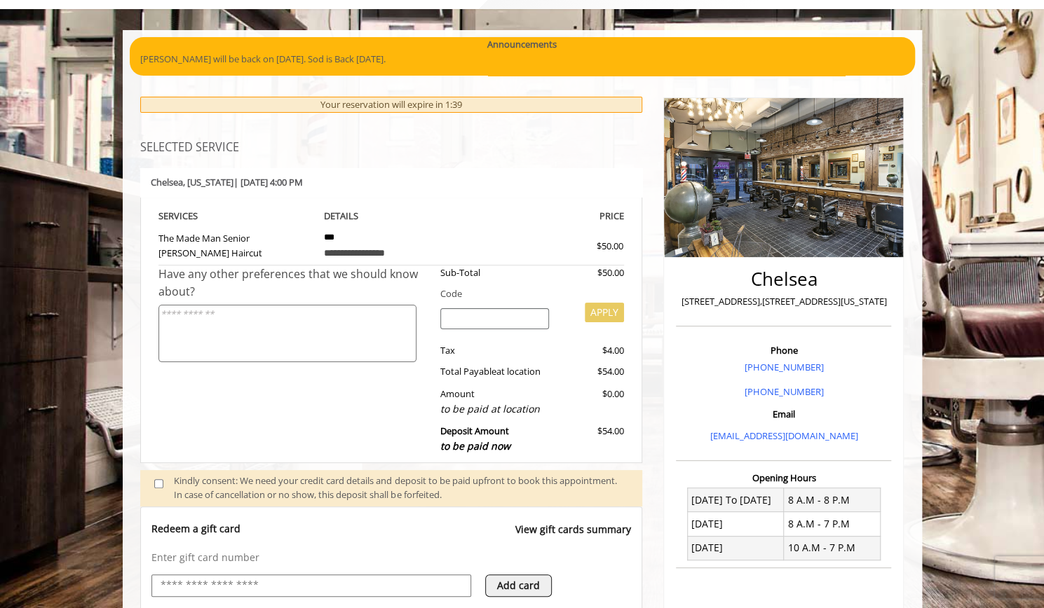
scroll to position [390, 0]
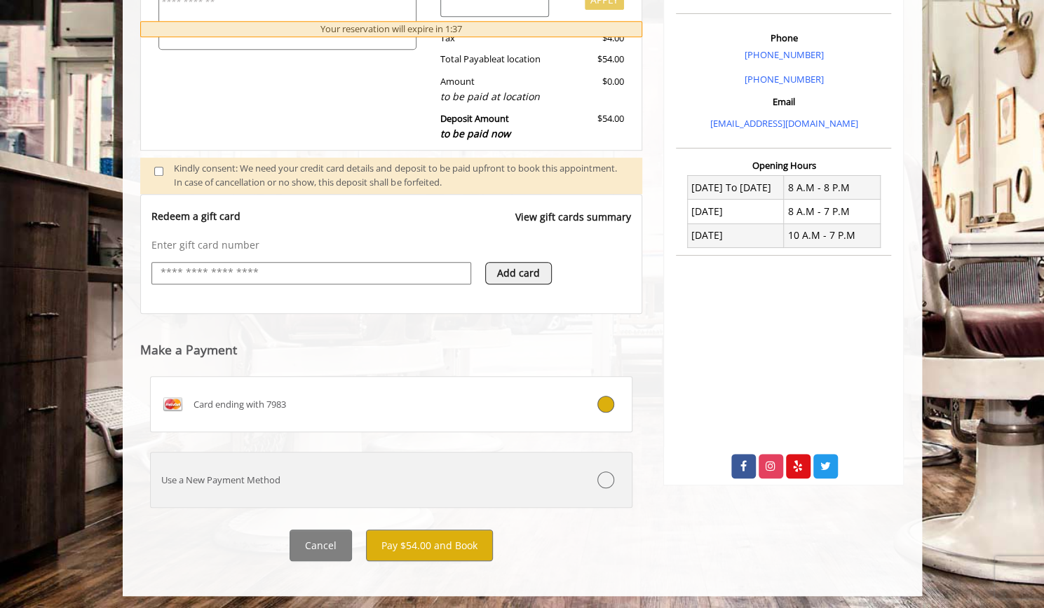
click at [599, 477] on icon at bounding box center [605, 480] width 17 height 17
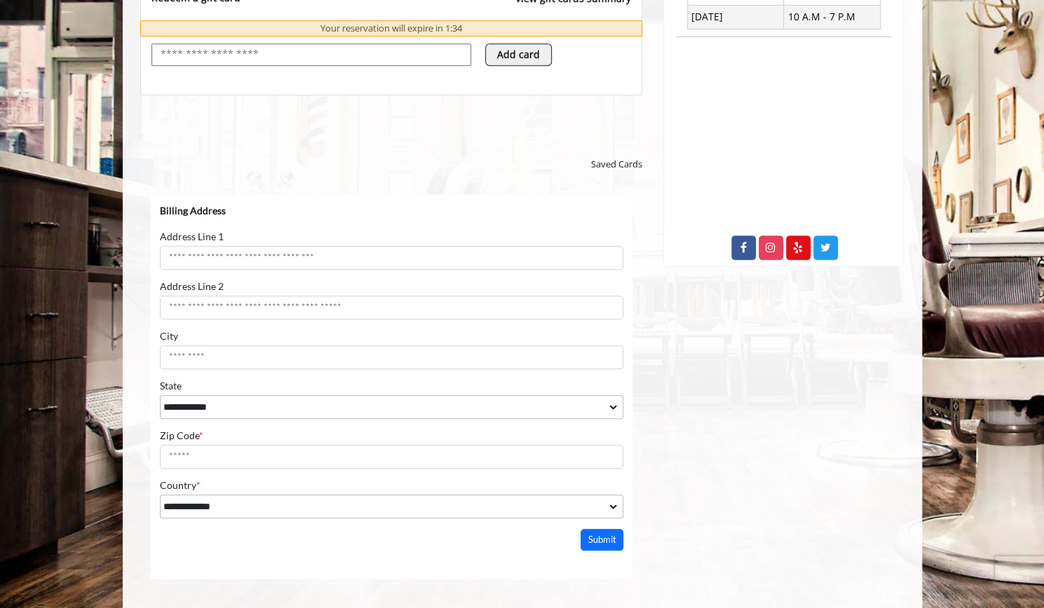
scroll to position [611, 0]
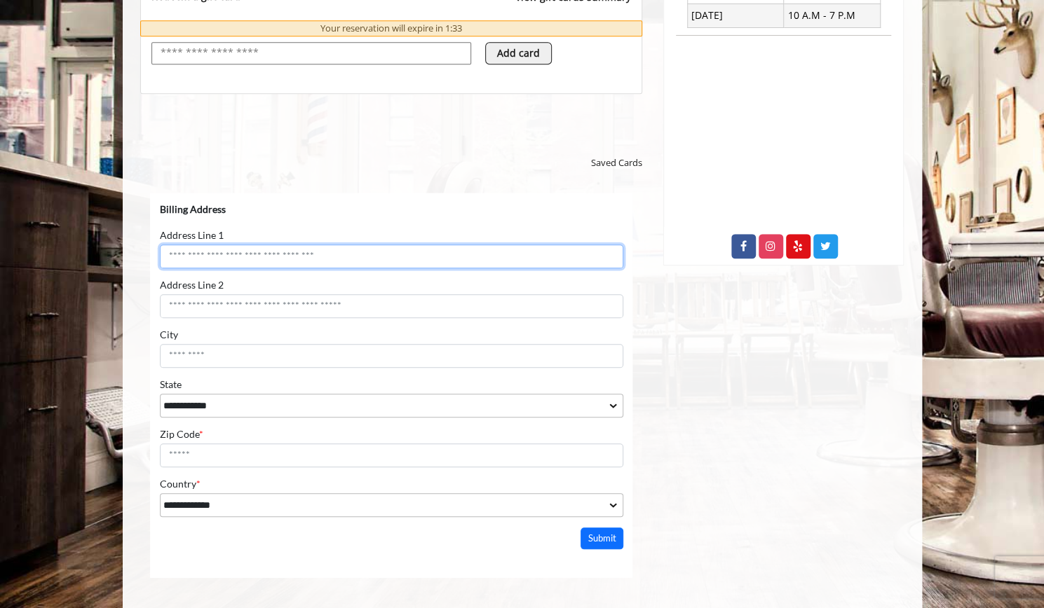
click at [357, 247] on input "Address Line 1" at bounding box center [390, 257] width 463 height 24
type input "*"
type input "**********"
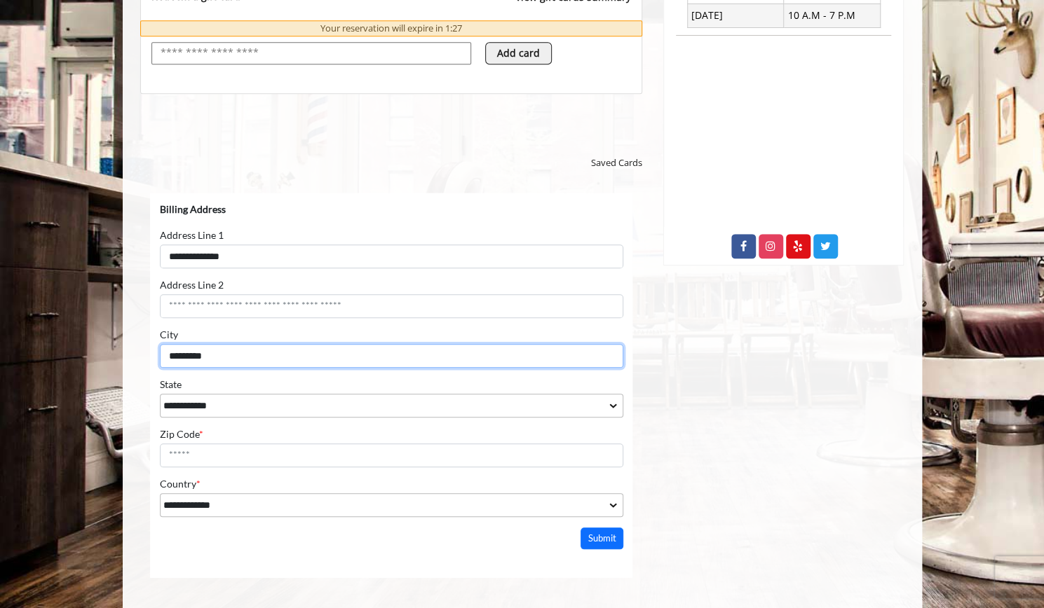
type input "*********"
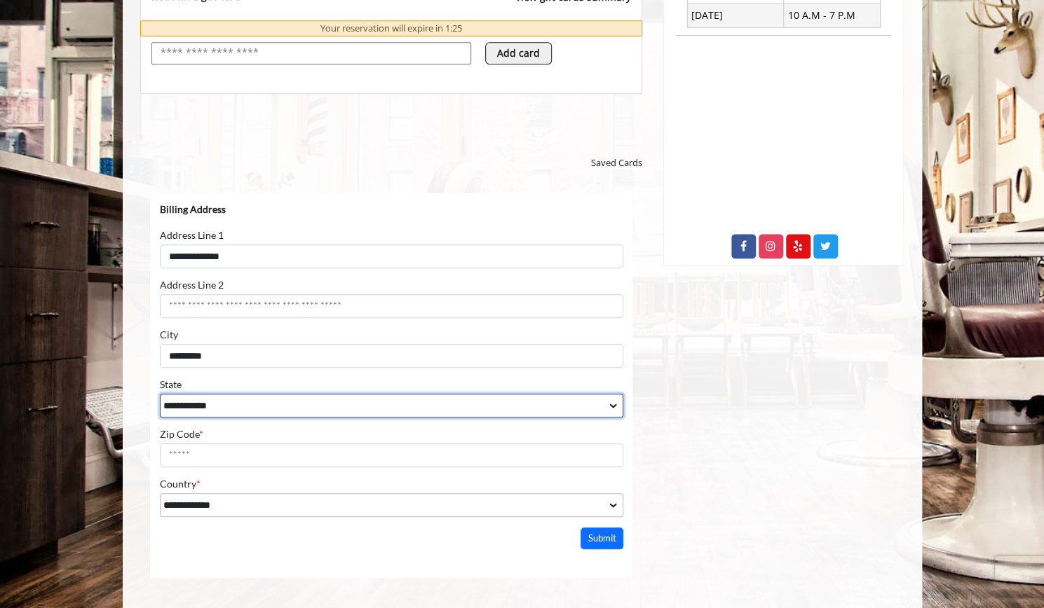
select select "**"
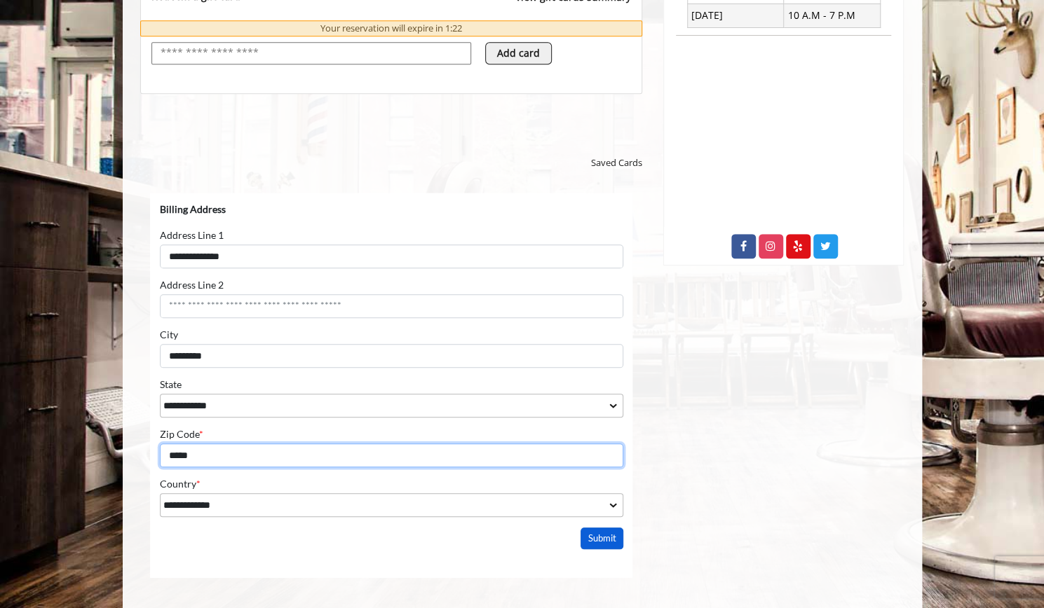
type input "*****"
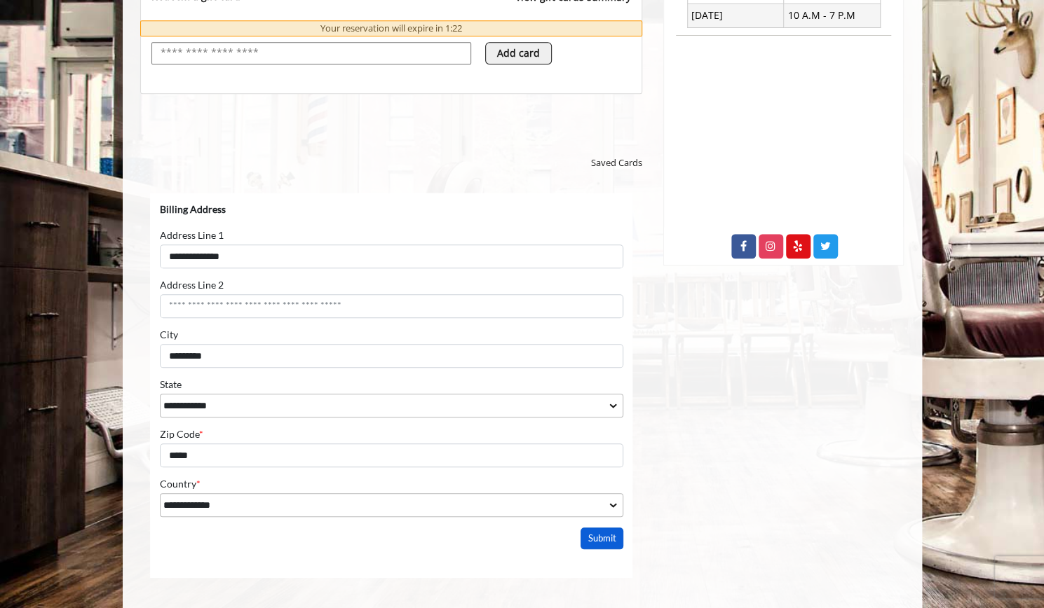
click at [604, 538] on button "Submit" at bounding box center [601, 539] width 43 height 22
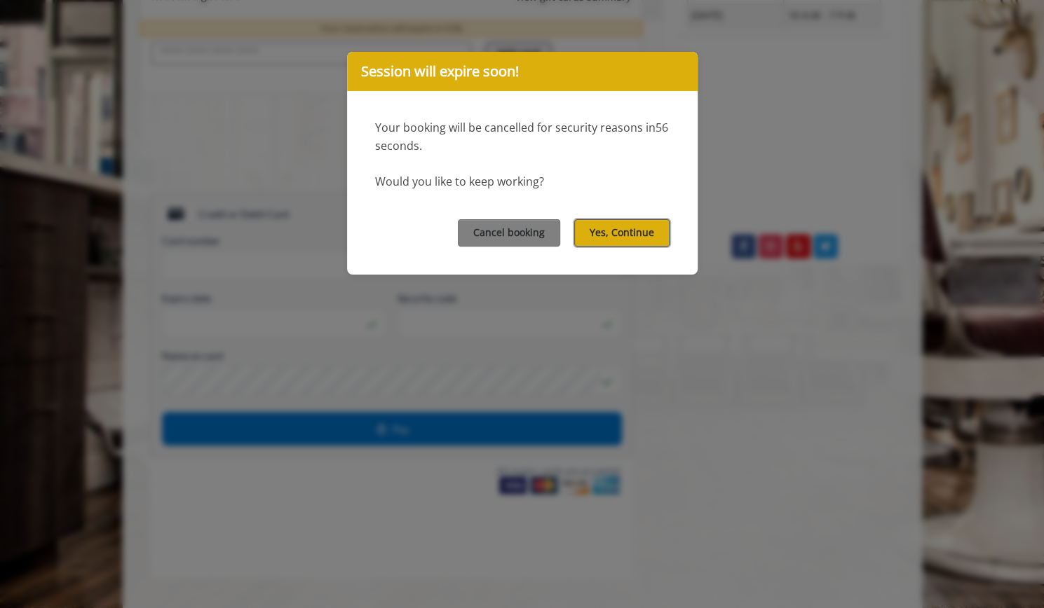
click at [611, 219] on button "Yes, Continue" at bounding box center [621, 232] width 95 height 27
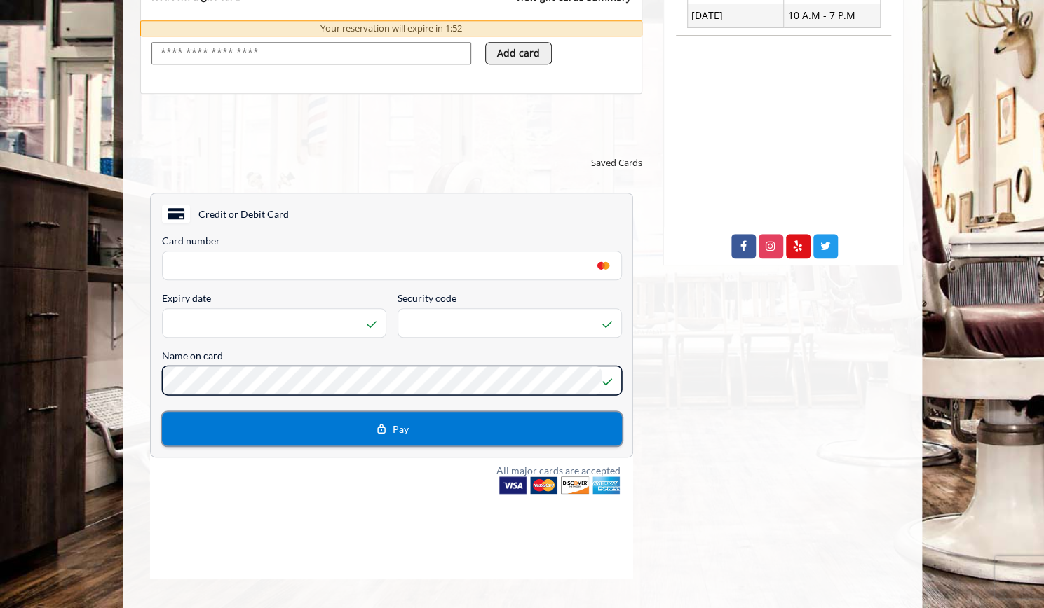
click at [308, 439] on button "Pay" at bounding box center [391, 429] width 460 height 34
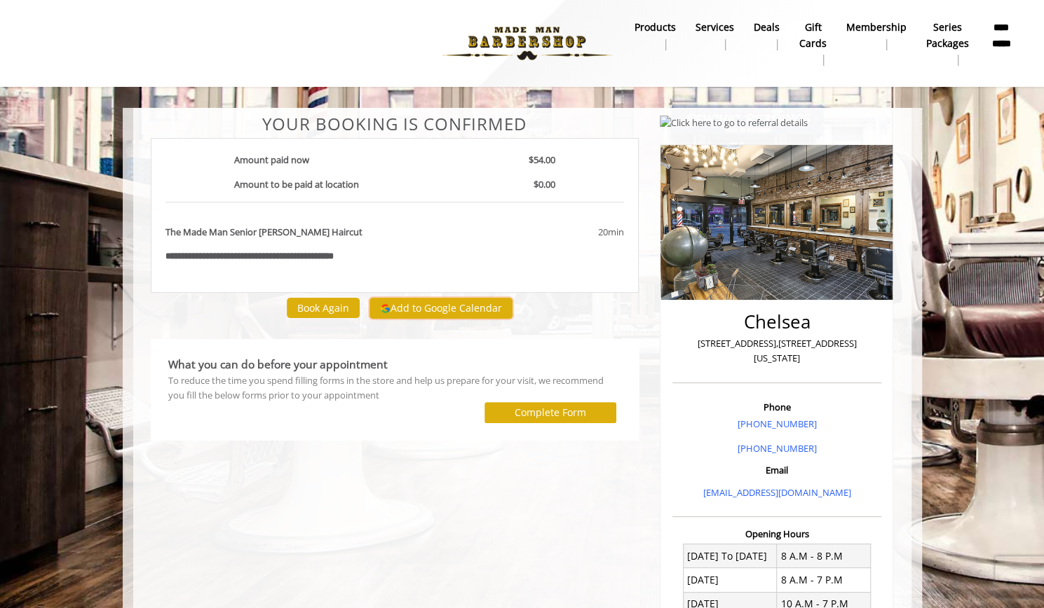
click at [456, 314] on button "Add to Google Calendar" at bounding box center [440, 308] width 143 height 21
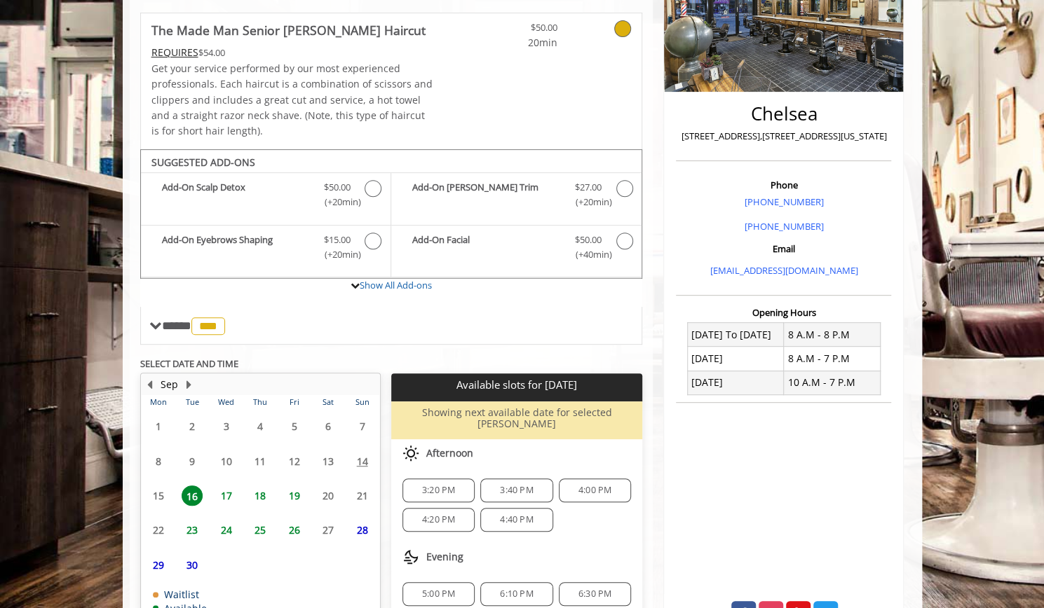
scroll to position [304, 0]
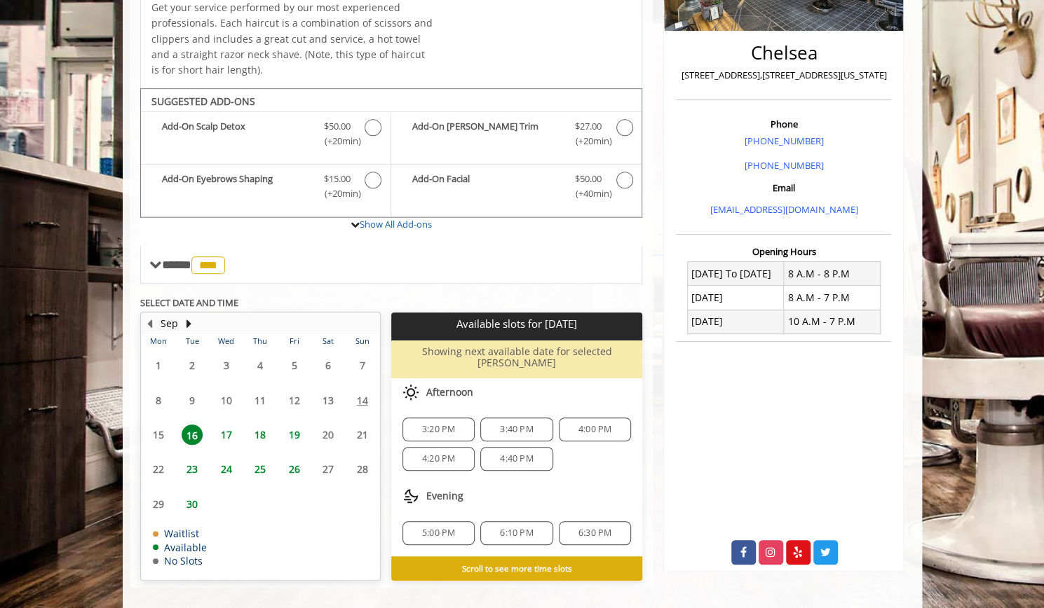
click at [223, 425] on span "17" at bounding box center [226, 435] width 21 height 20
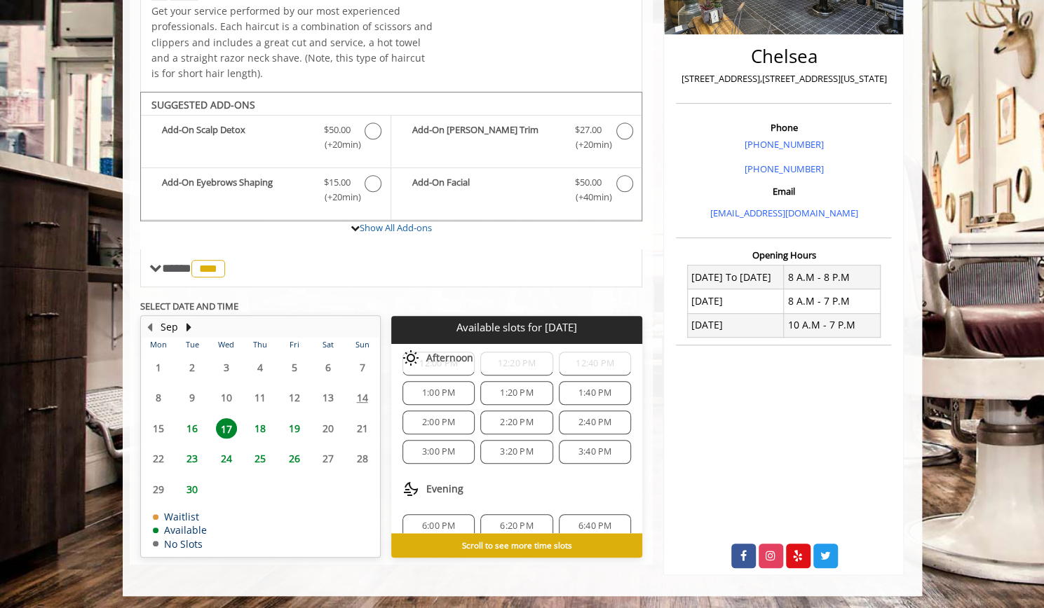
scroll to position [107, 0]
click at [598, 449] on span "3:40 PM" at bounding box center [594, 450] width 33 height 11
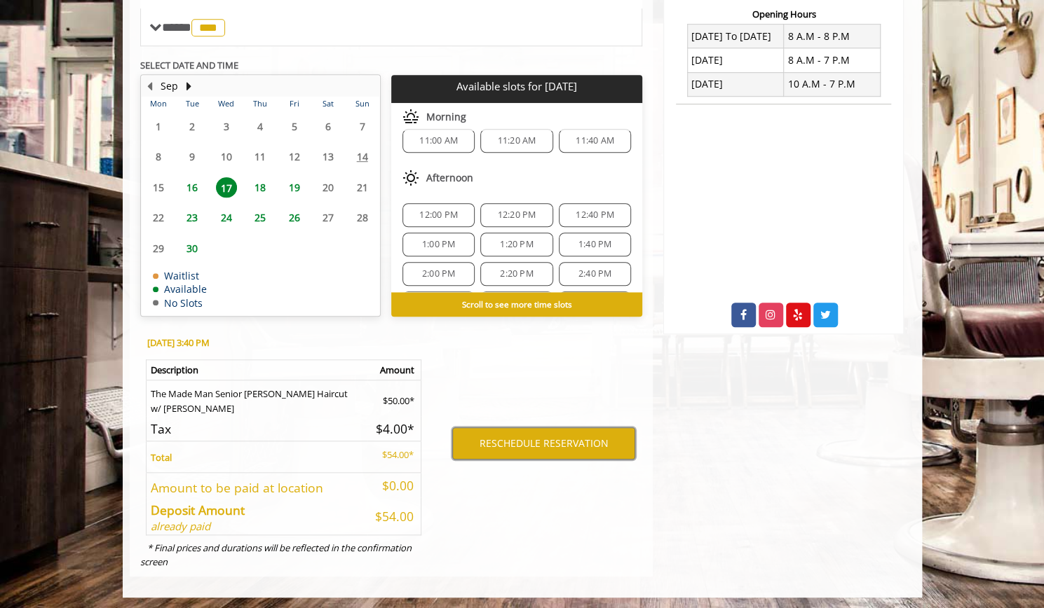
scroll to position [119, 0]
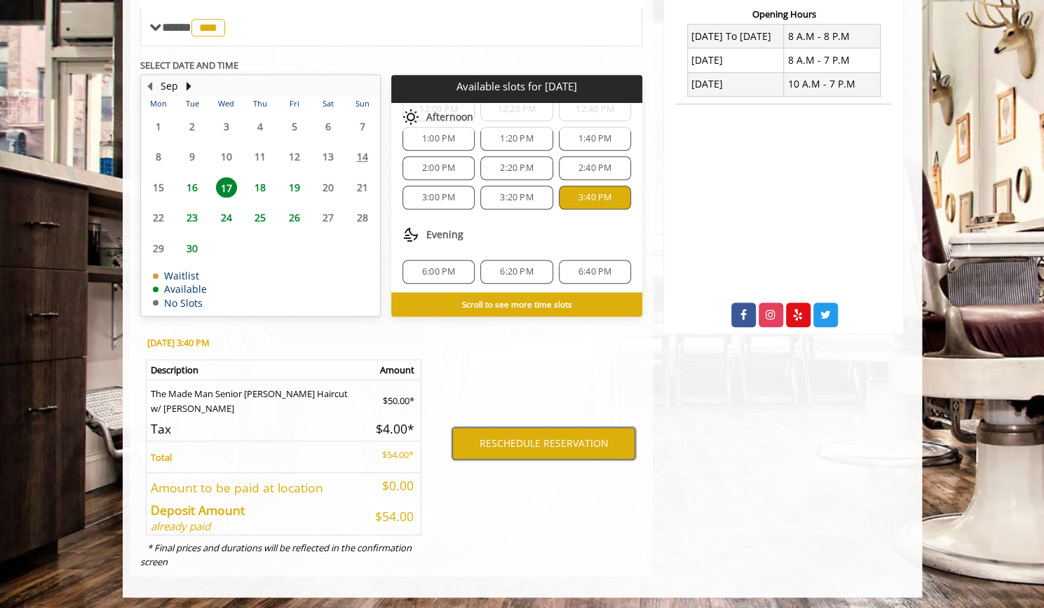
click at [567, 440] on button "RESCHEDULE RESERVATION" at bounding box center [543, 444] width 183 height 32
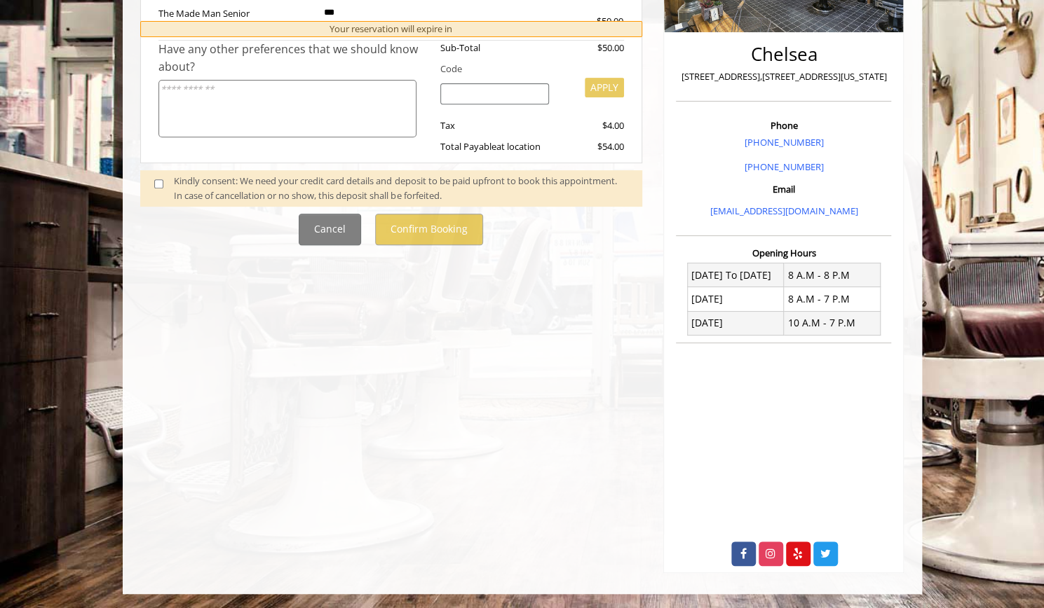
scroll to position [0, 0]
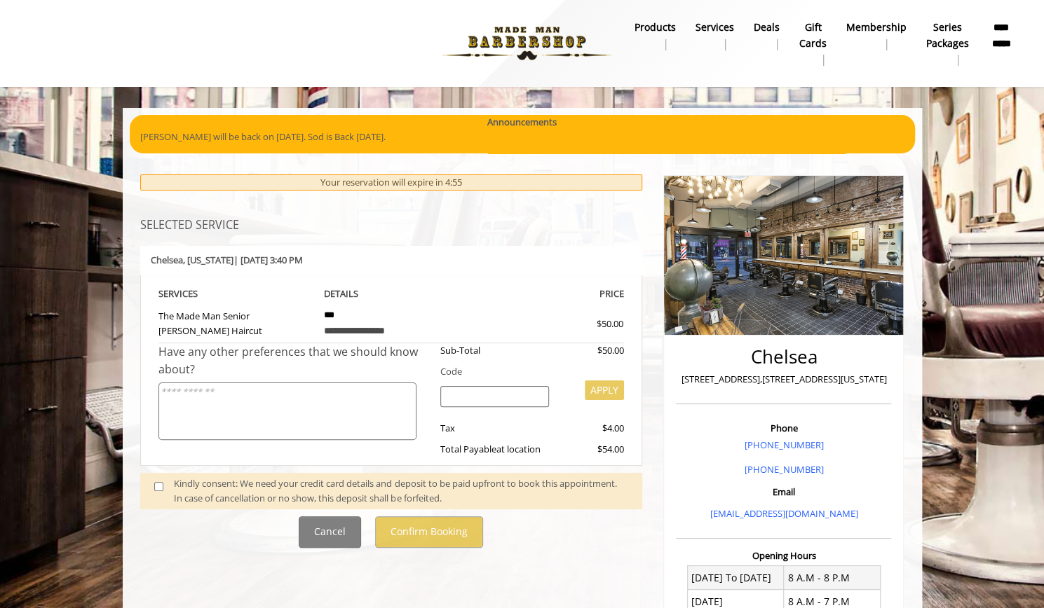
click at [372, 498] on div "Kindly consent: We need your credit card details and deposit to be paid upfront…" at bounding box center [401, 491] width 454 height 29
click at [247, 489] on div "Kindly consent: We need your credit card details and deposit to be paid upfront…" at bounding box center [401, 491] width 454 height 29
click at [153, 484] on span at bounding box center [164, 491] width 41 height 29
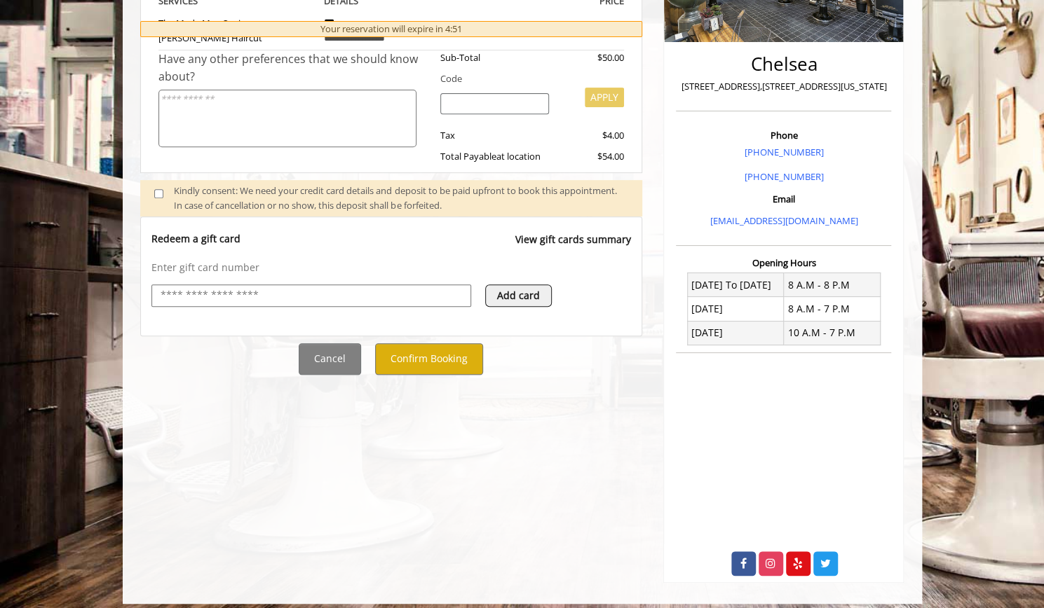
scroll to position [301, 0]
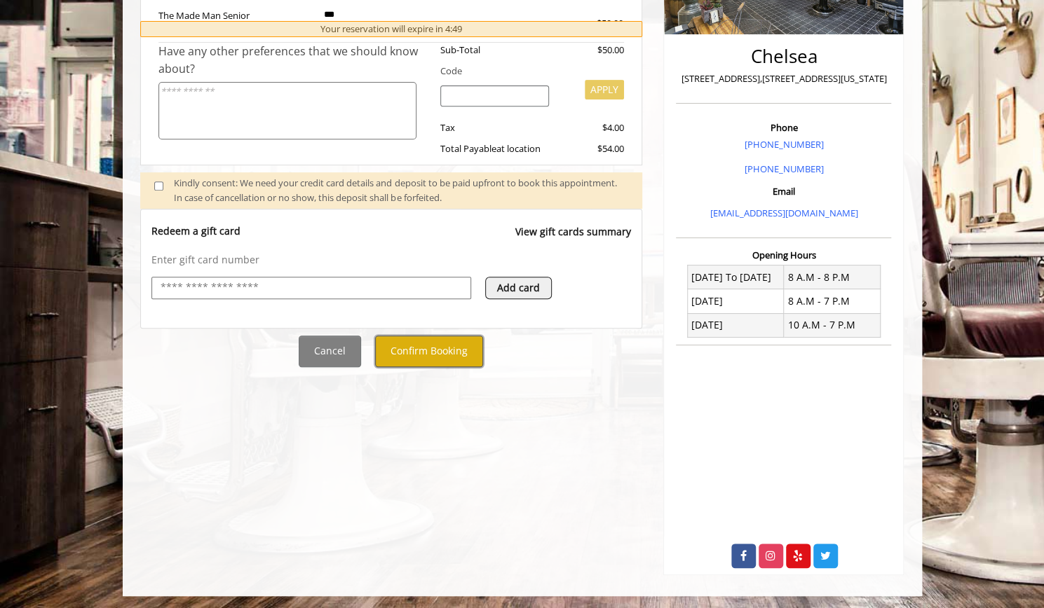
click at [447, 350] on button "Confirm Booking" at bounding box center [429, 352] width 108 height 32
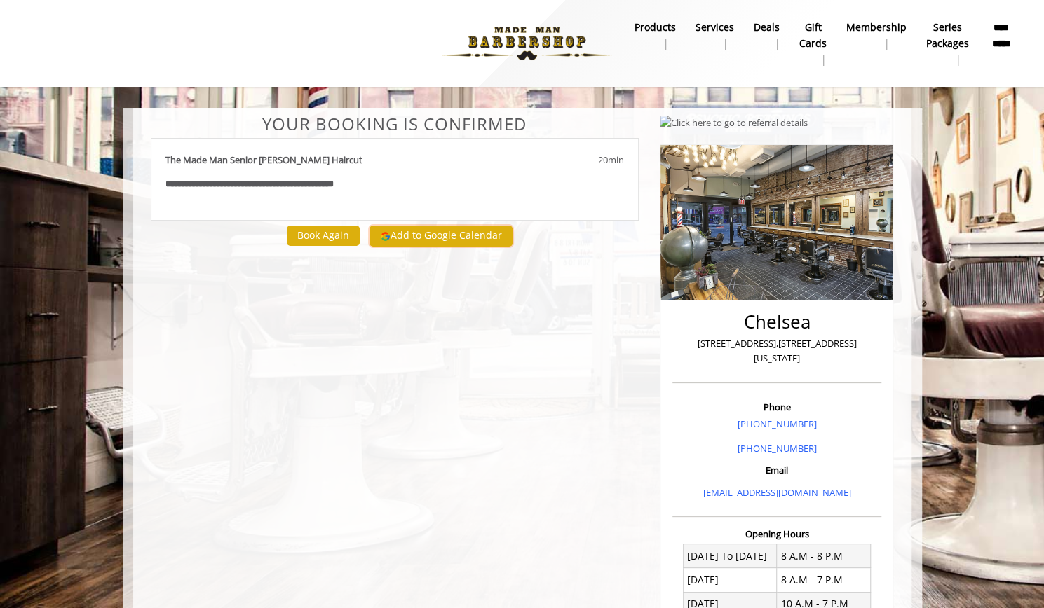
click at [446, 232] on button "Add to Google Calendar" at bounding box center [440, 236] width 143 height 21
